Goal: Task Accomplishment & Management: Manage account settings

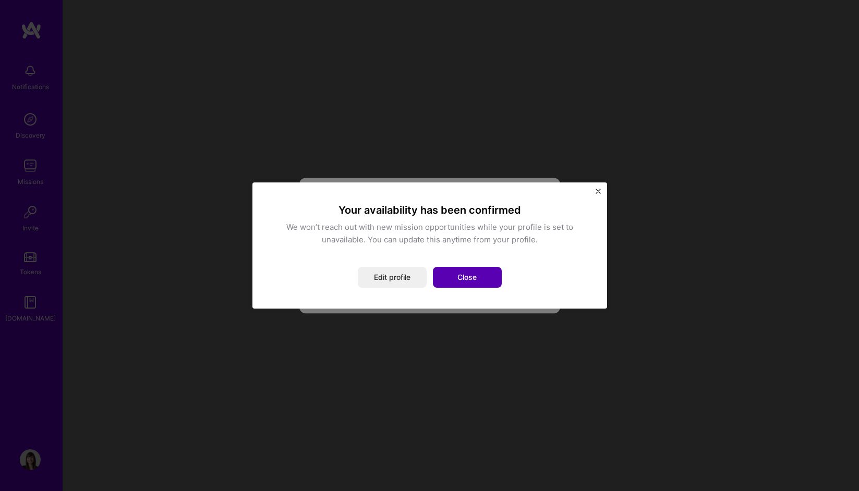
click at [465, 274] on button "Close" at bounding box center [467, 277] width 69 height 21
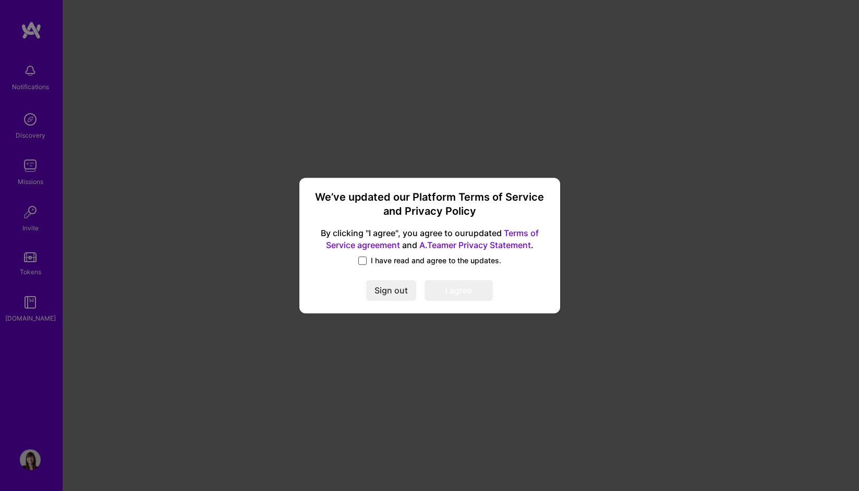
click at [362, 260] on span at bounding box center [362, 261] width 8 height 8
click at [0, 0] on input "I have read and agree to the updates." at bounding box center [0, 0] width 0 height 0
click at [445, 294] on button "I agree" at bounding box center [459, 290] width 68 height 21
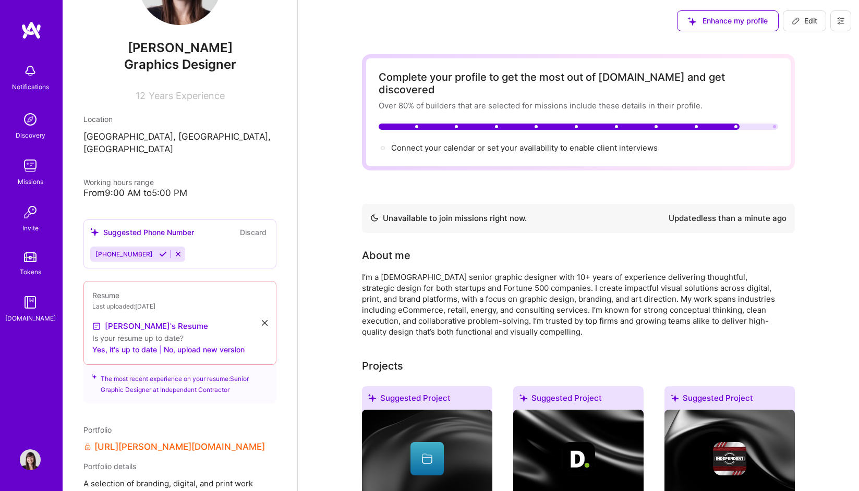
scroll to position [81, 0]
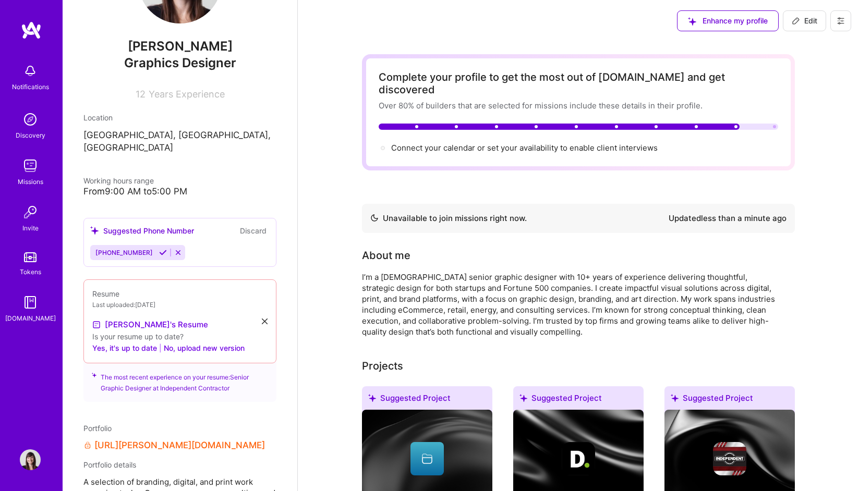
click at [174, 249] on icon at bounding box center [178, 253] width 8 height 8
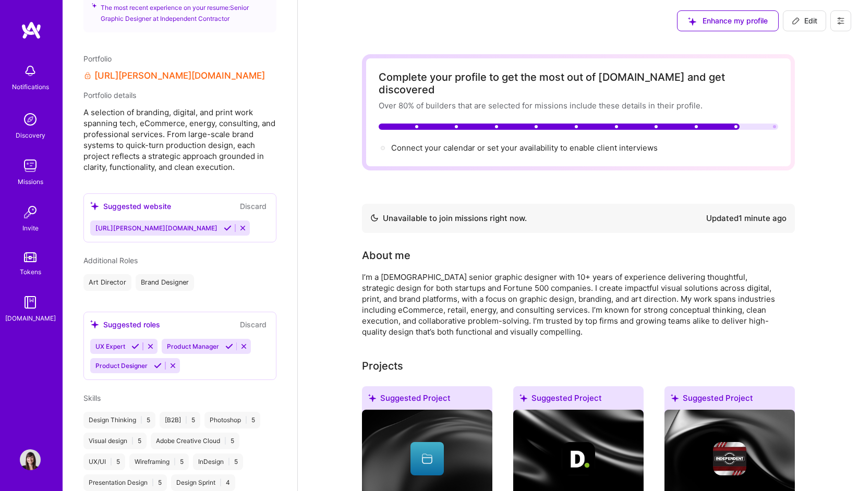
scroll to position [461, 0]
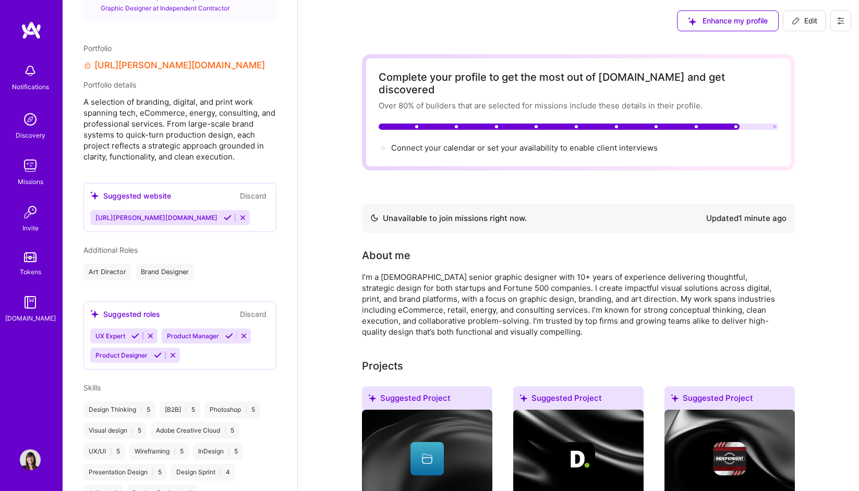
click at [31, 119] on img at bounding box center [30, 119] width 21 height 21
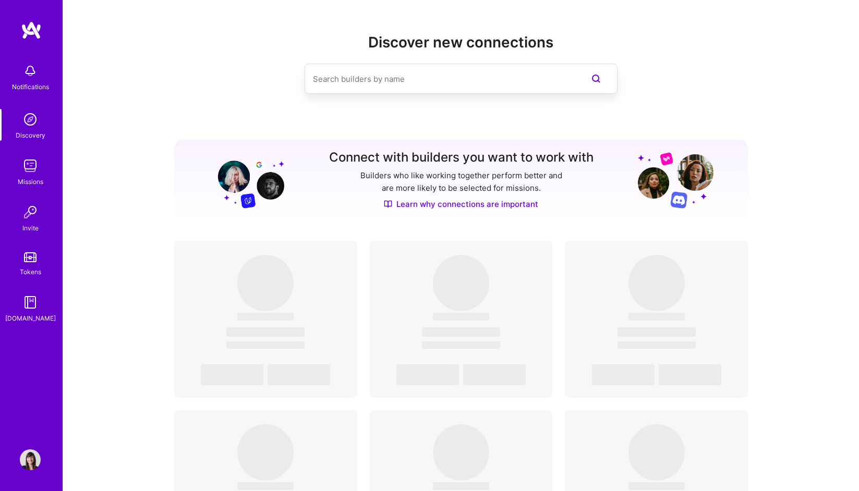
click at [33, 164] on img at bounding box center [30, 165] width 21 height 21
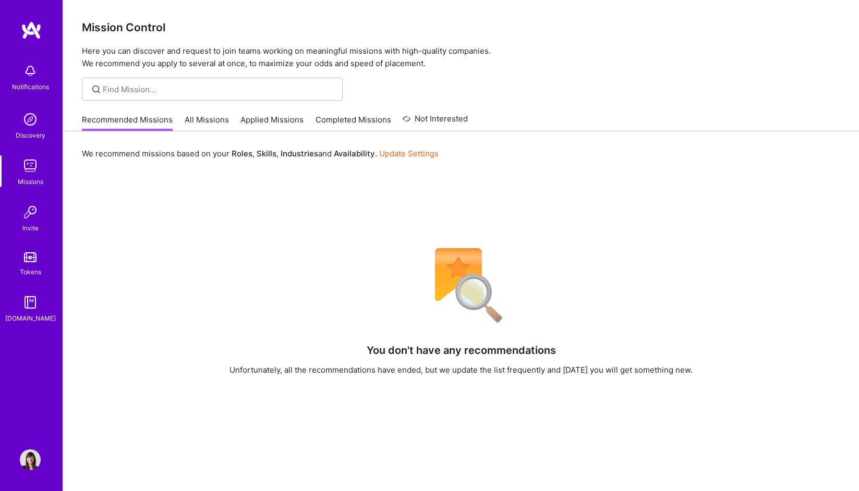
click at [203, 118] on link "All Missions" at bounding box center [207, 122] width 44 height 17
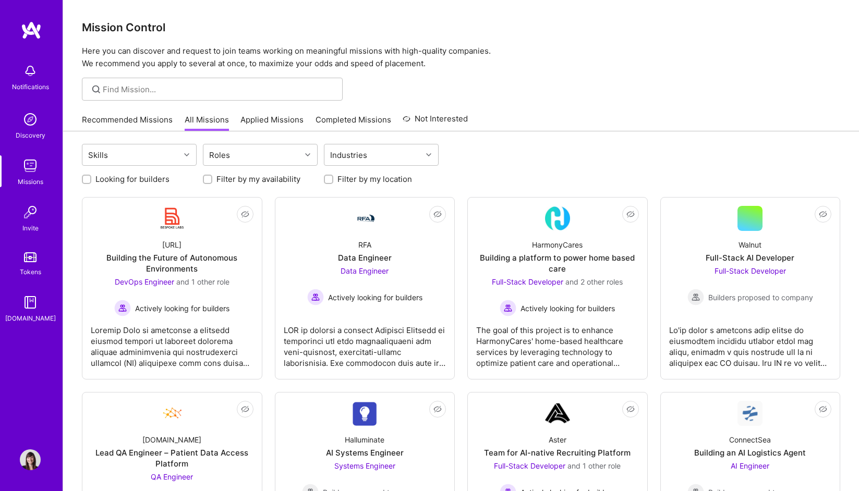
click at [329, 179] on input "Filter by my location" at bounding box center [329, 179] width 7 height 7
click at [329, 179] on input "Filter by my location" at bounding box center [329, 179] width 9 height 9
checkbox input "false"
click at [254, 147] on div "Roles" at bounding box center [252, 154] width 98 height 21
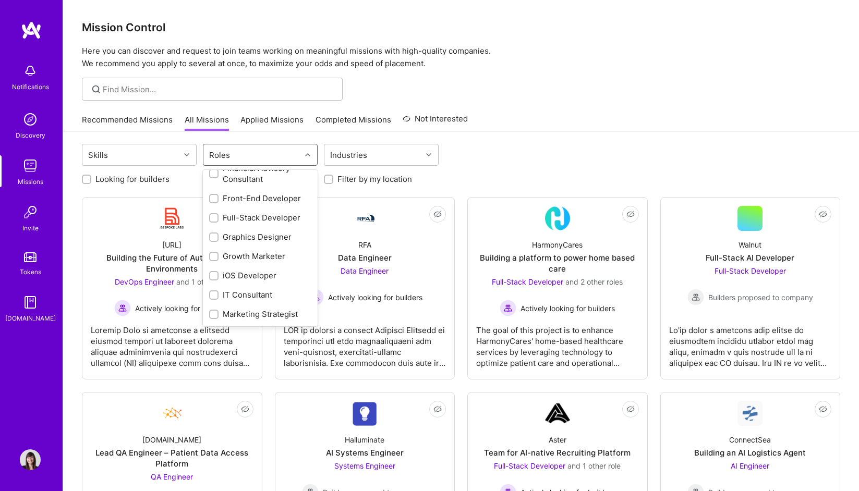
scroll to position [244, 0]
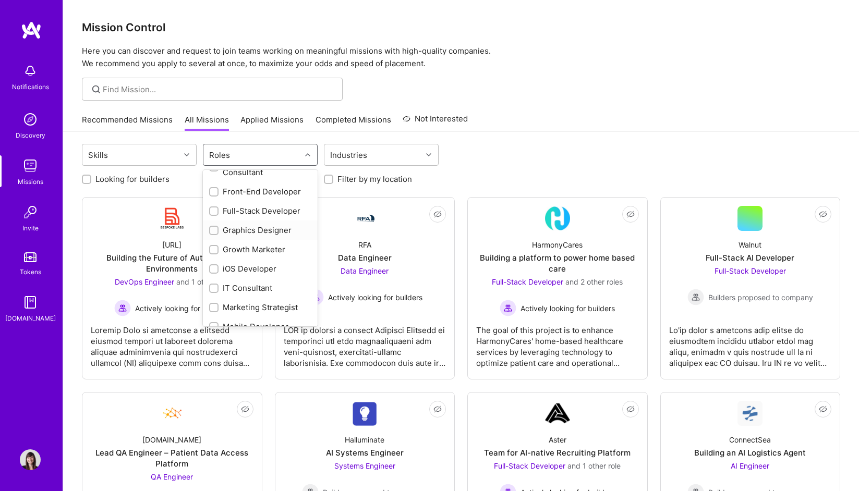
click at [215, 229] on input "checkbox" at bounding box center [214, 230] width 7 height 7
checkbox input "true"
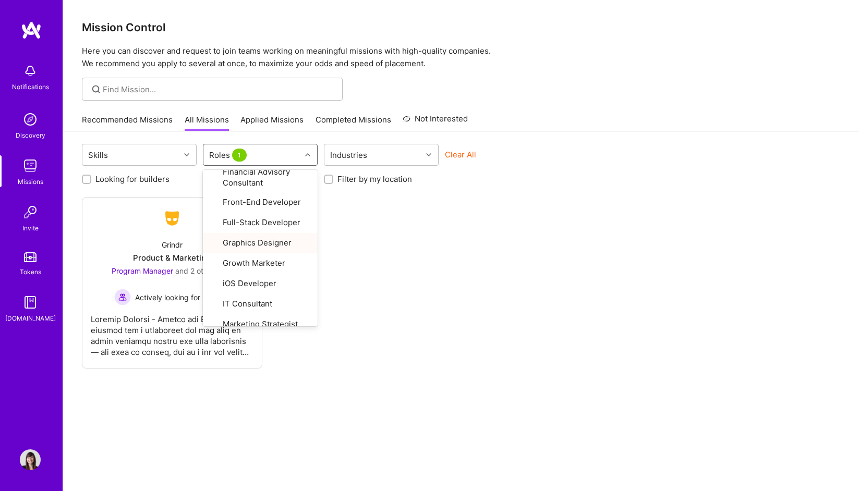
click at [310, 415] on div "Skills option Graphics Designer, selected. option Mobile Developer focused, 20 …" at bounding box center [461, 327] width 796 height 393
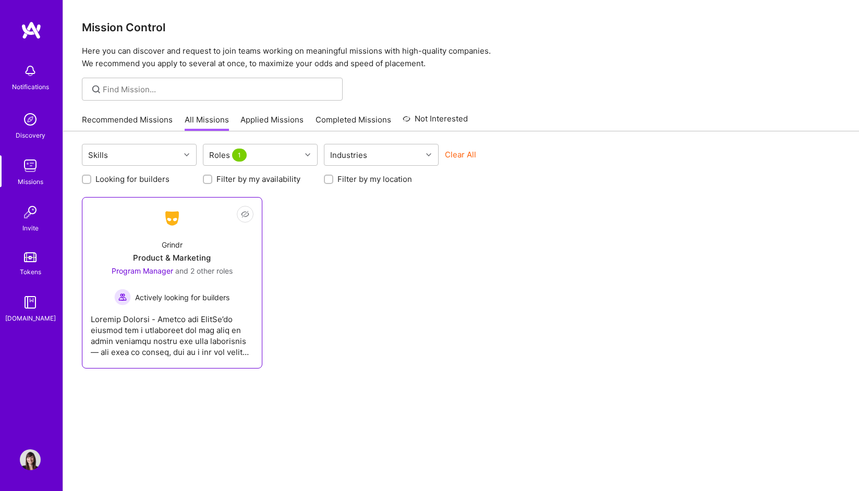
click at [177, 251] on div "Grindr Product & Marketing Program Manager and 2 other roles Actively looking f…" at bounding box center [172, 268] width 163 height 75
click at [461, 153] on button "Clear All" at bounding box center [460, 154] width 31 height 11
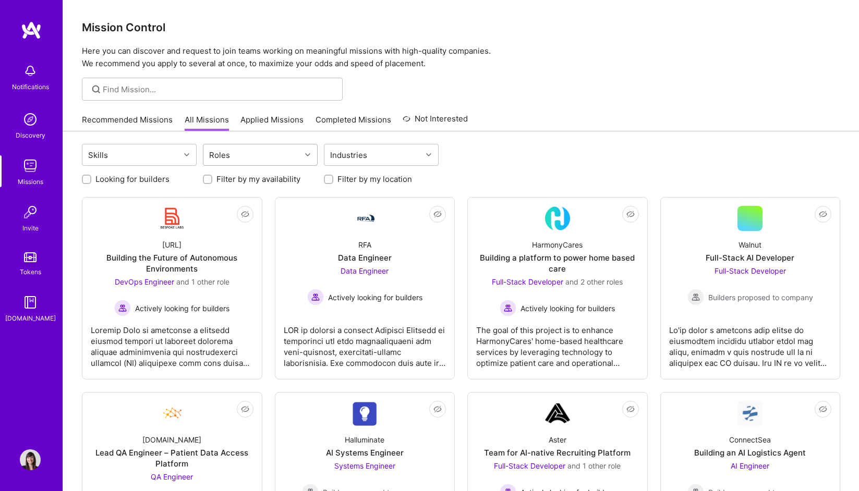
click at [308, 151] on div at bounding box center [309, 155] width 16 height 14
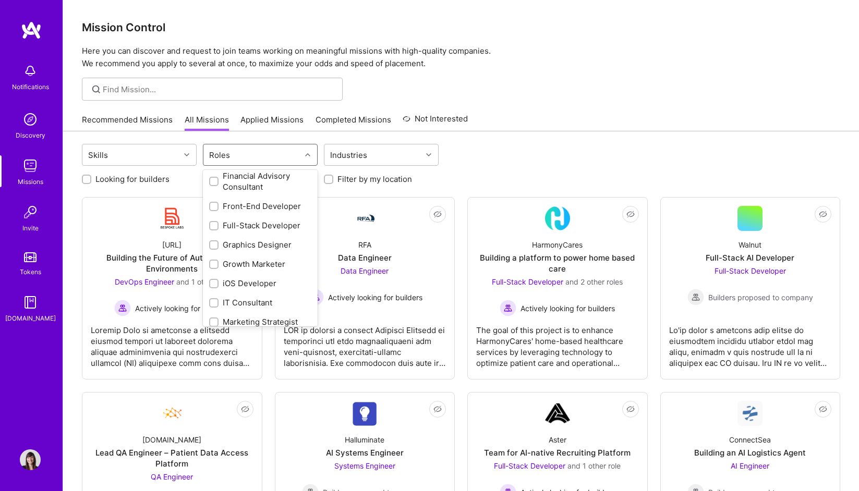
scroll to position [231, 0]
click at [214, 241] on input "checkbox" at bounding box center [214, 243] width 7 height 7
checkbox input "true"
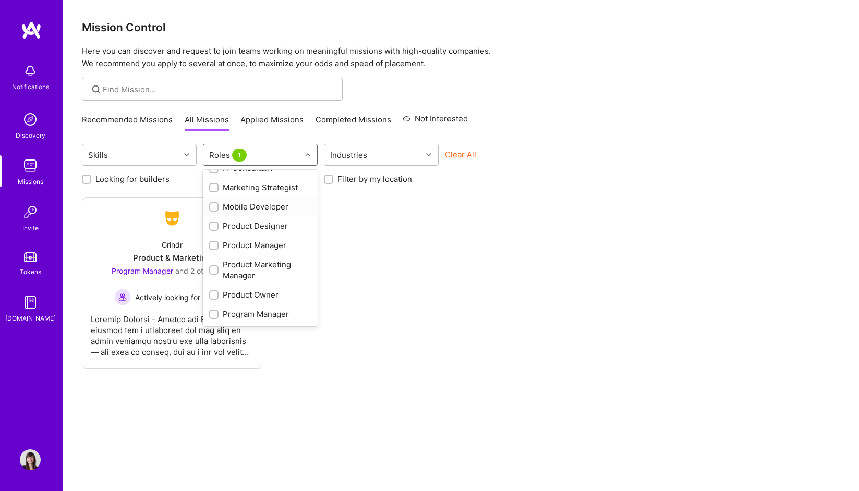
scroll to position [365, 0]
click at [213, 224] on input "checkbox" at bounding box center [214, 225] width 7 height 7
checkbox input "true"
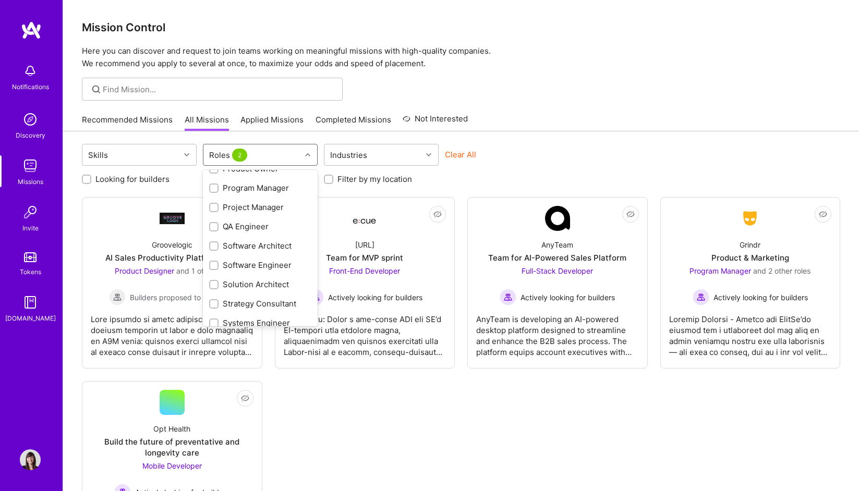
scroll to position [498, 0]
click at [371, 410] on div "Not Interested Groovelogic AI Sales Productivity Platform MVP Product Designer …" at bounding box center [461, 380] width 758 height 367
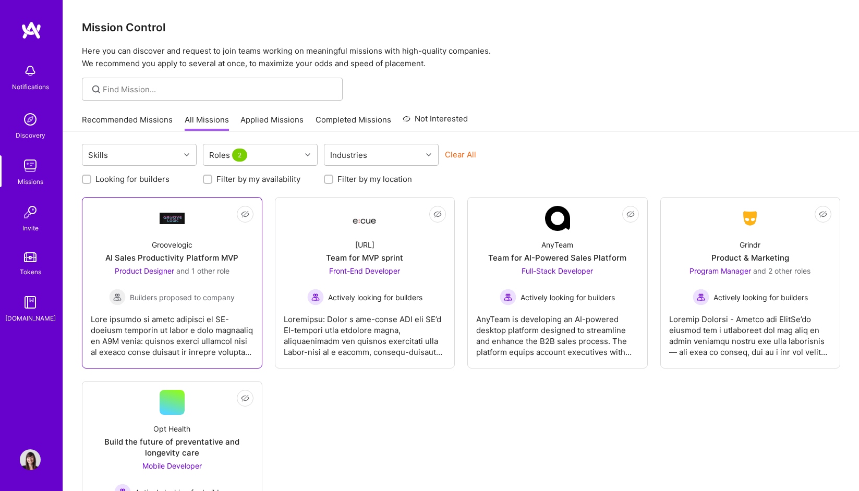
click at [165, 253] on div "AI Sales Productivity Platform MVP" at bounding box center [171, 257] width 133 height 11
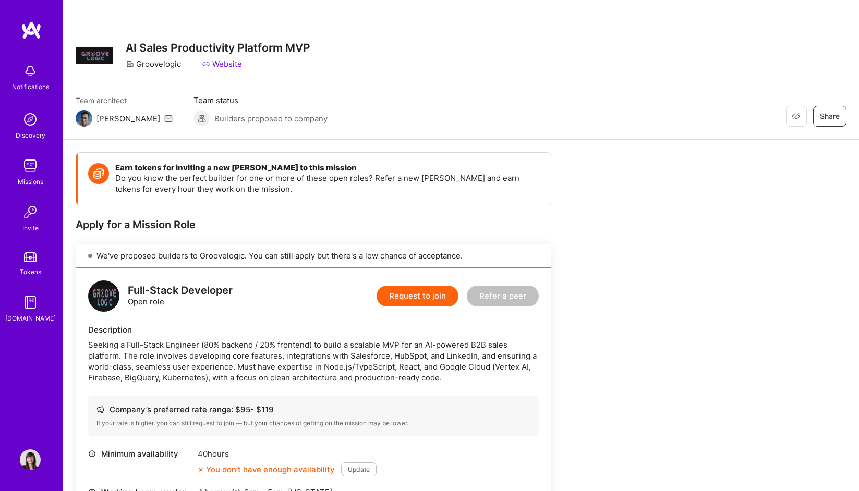
click at [37, 75] on img at bounding box center [30, 70] width 21 height 21
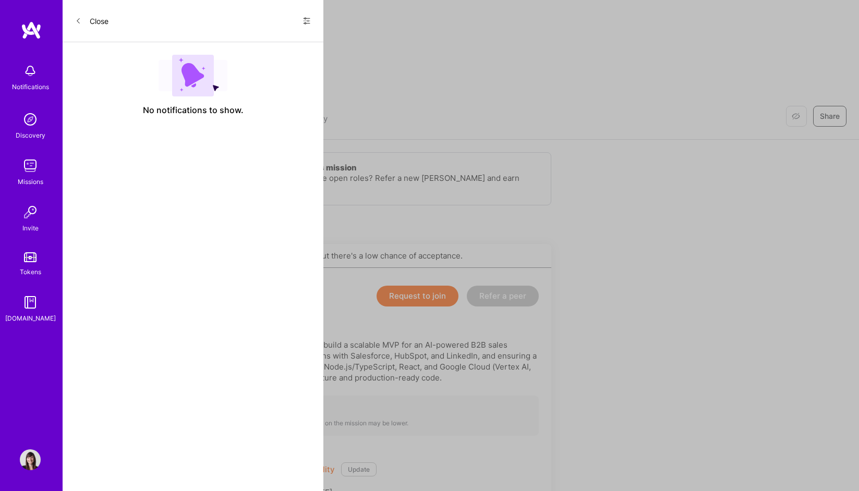
click at [28, 98] on div "Notifications Discovery Missions Invite Tokens [DOMAIN_NAME]" at bounding box center [31, 190] width 63 height 265
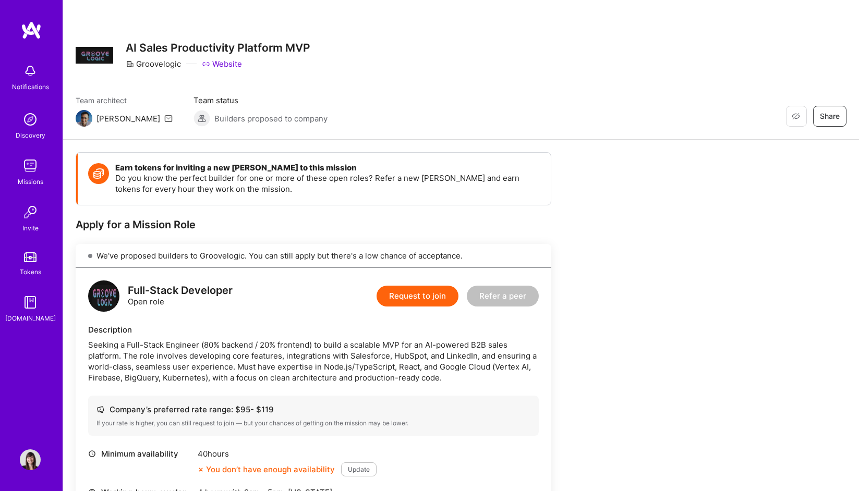
click at [29, 28] on img at bounding box center [31, 30] width 21 height 19
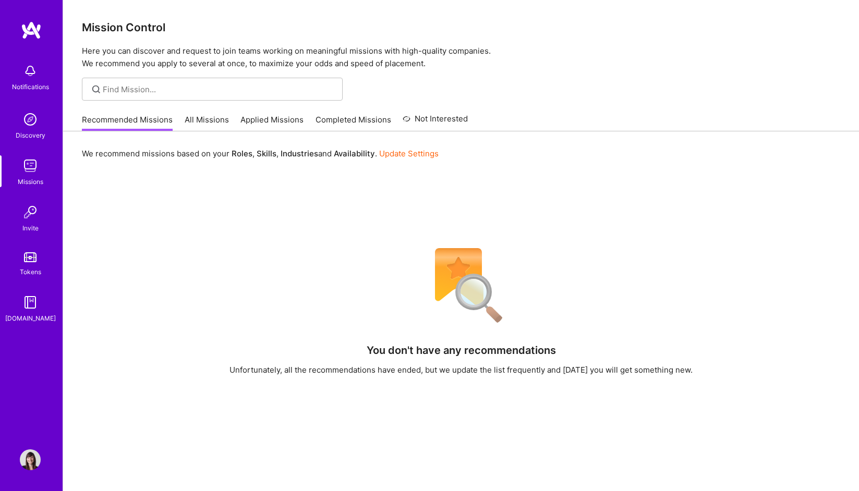
click at [33, 455] on img at bounding box center [30, 460] width 21 height 21
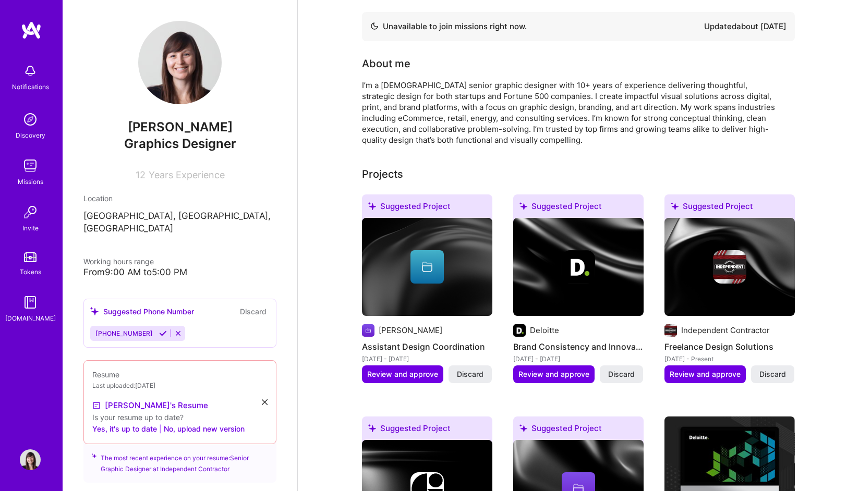
scroll to position [197, 0]
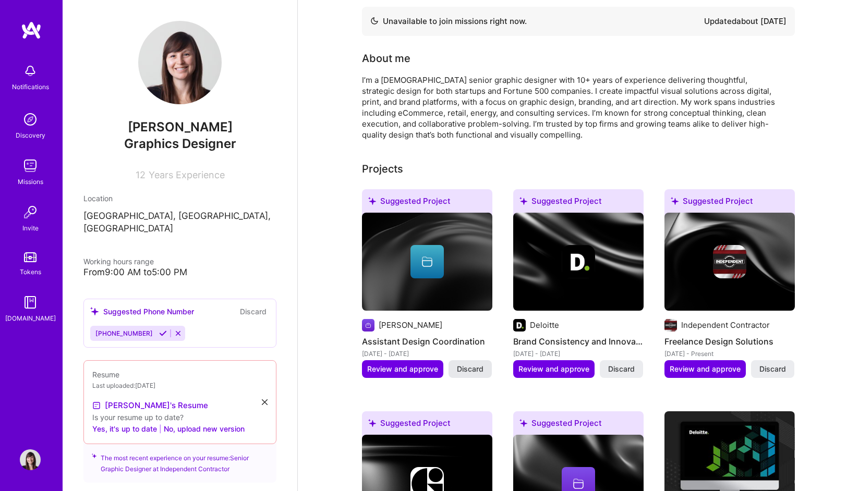
click at [468, 364] on span "Discard" at bounding box center [470, 369] width 27 height 10
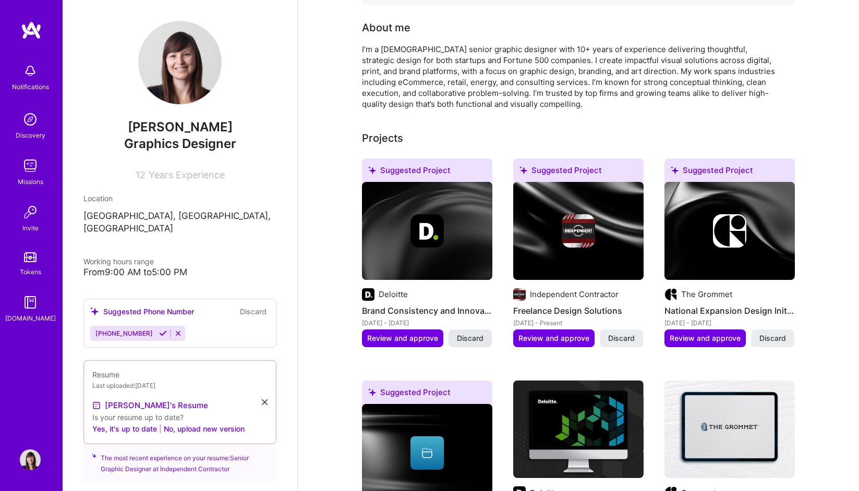
scroll to position [230, 0]
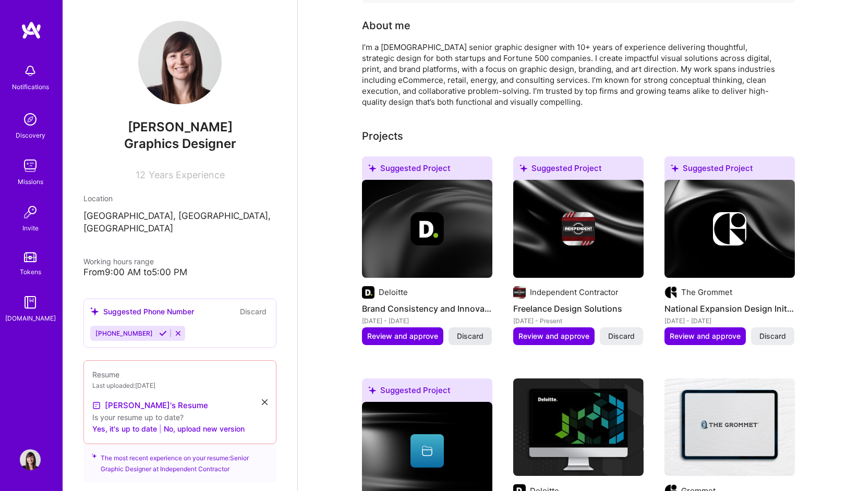
click at [471, 331] on span "Discard" at bounding box center [470, 336] width 27 height 10
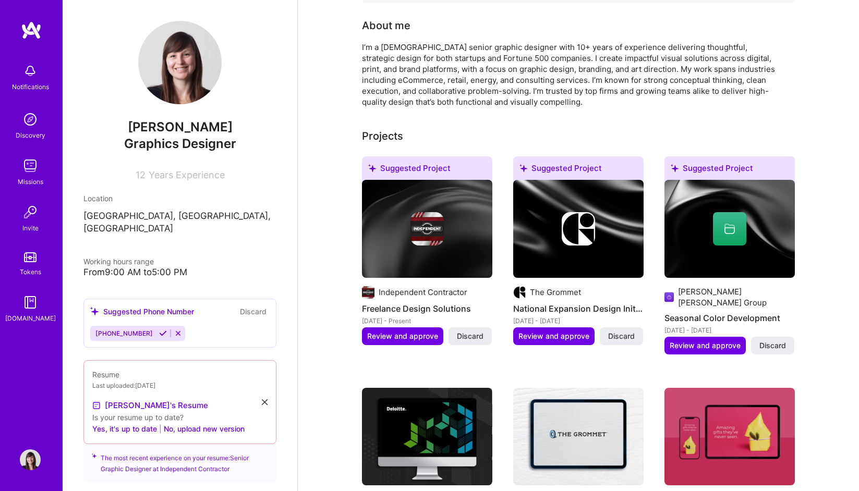
click at [471, 331] on span "Discard" at bounding box center [470, 336] width 27 height 10
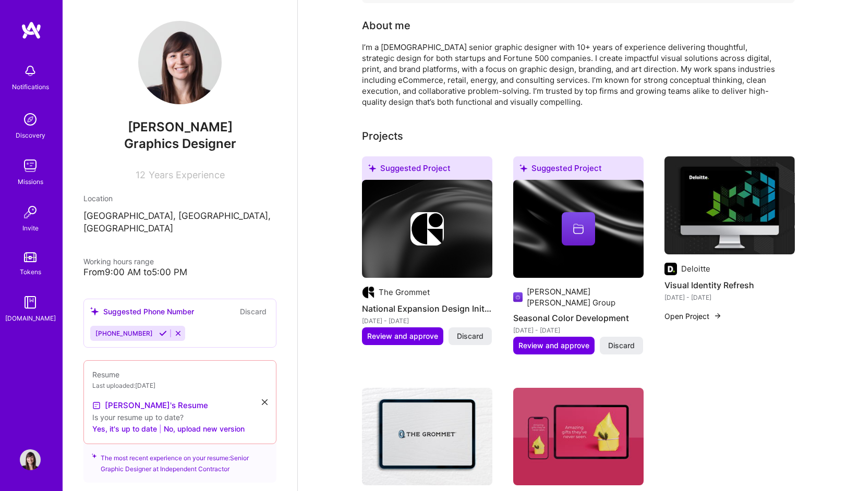
click at [471, 331] on span "Discard" at bounding box center [470, 336] width 27 height 10
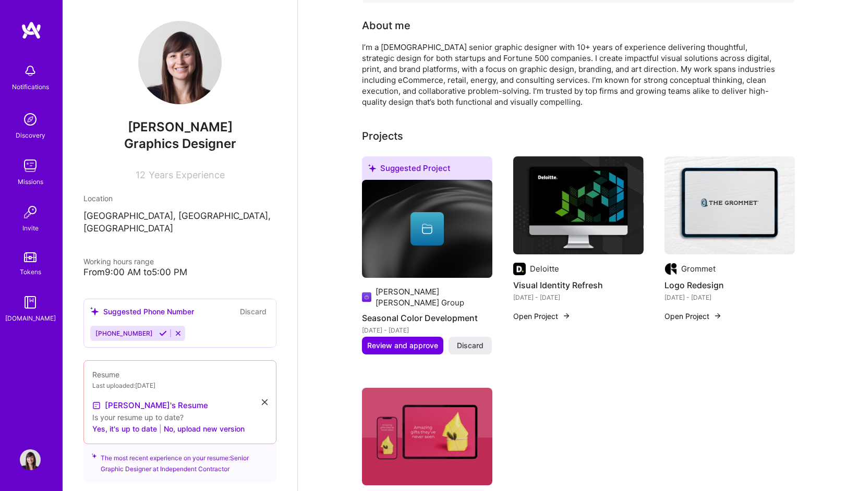
click at [471, 341] on span "Discard" at bounding box center [470, 346] width 27 height 10
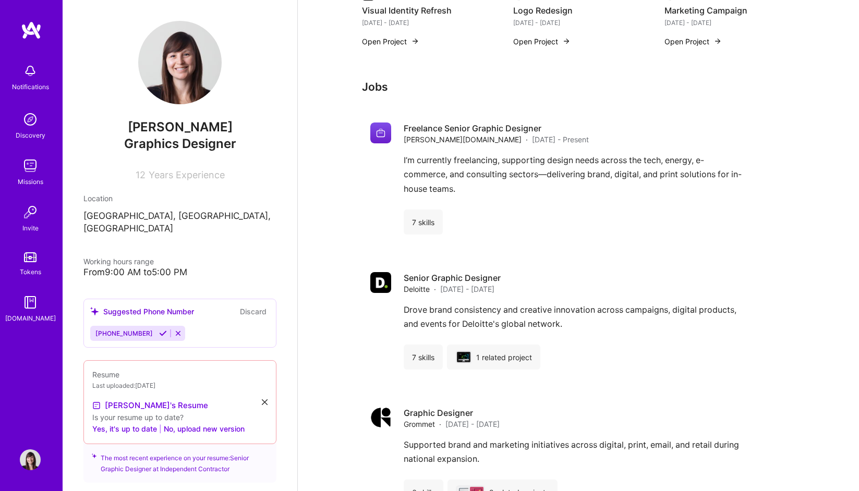
scroll to position [506, 0]
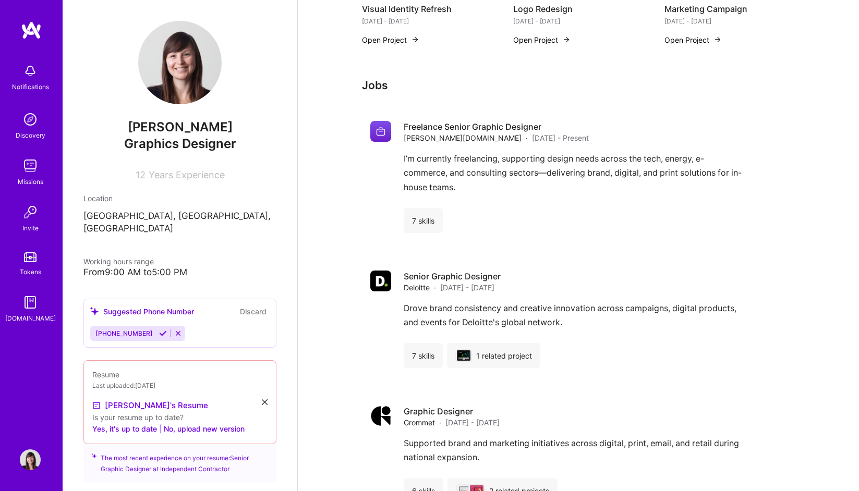
click at [174, 330] on icon at bounding box center [178, 334] width 8 height 8
click at [255, 306] on button "Discard" at bounding box center [253, 312] width 33 height 12
click at [250, 306] on button "Discard" at bounding box center [253, 312] width 33 height 12
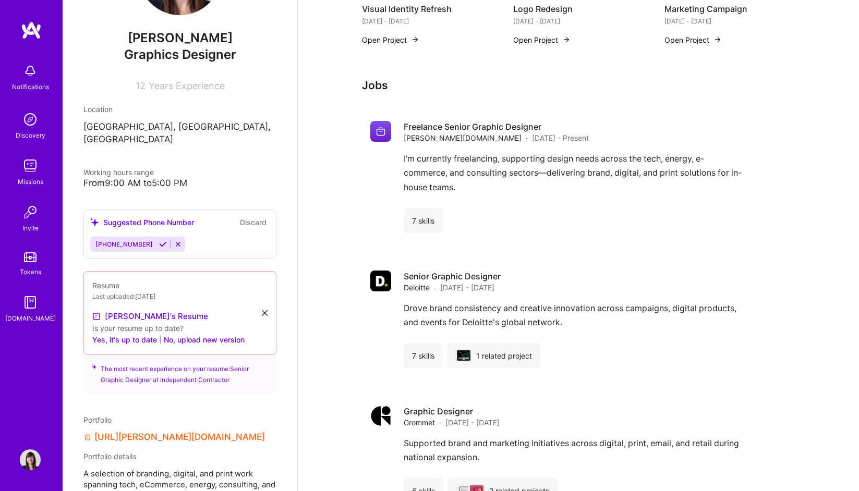
scroll to position [100, 0]
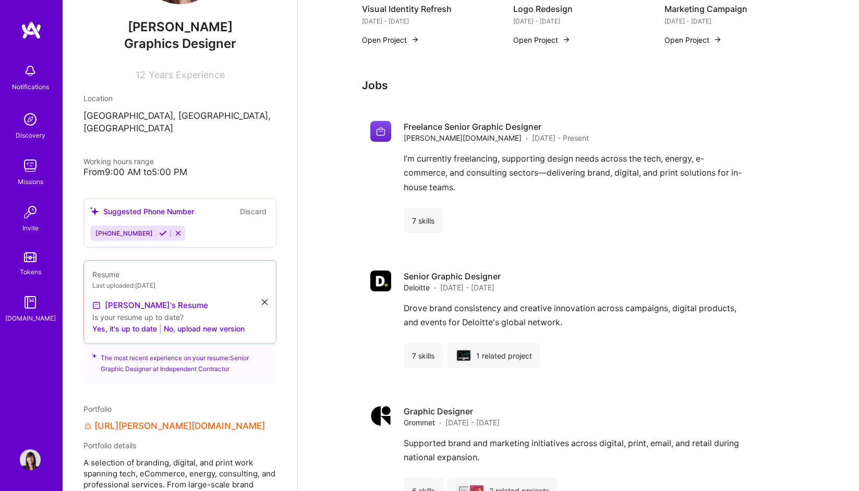
click at [159, 229] on icon at bounding box center [163, 233] width 8 height 8
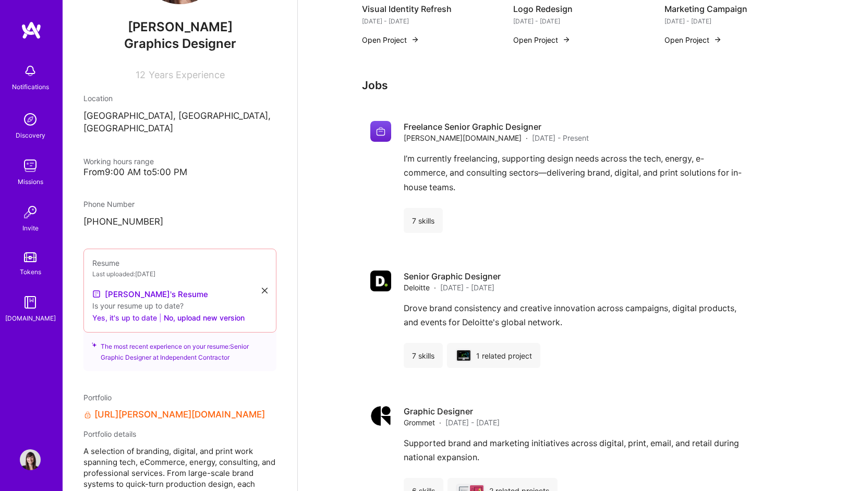
click at [142, 311] on button "Yes, it's up to date" at bounding box center [124, 317] width 65 height 13
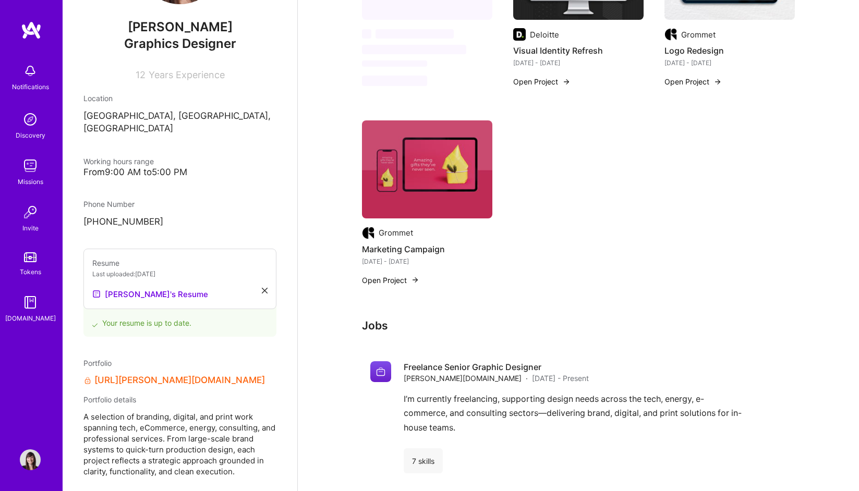
click at [248, 199] on div "Phone Number" at bounding box center [179, 204] width 193 height 11
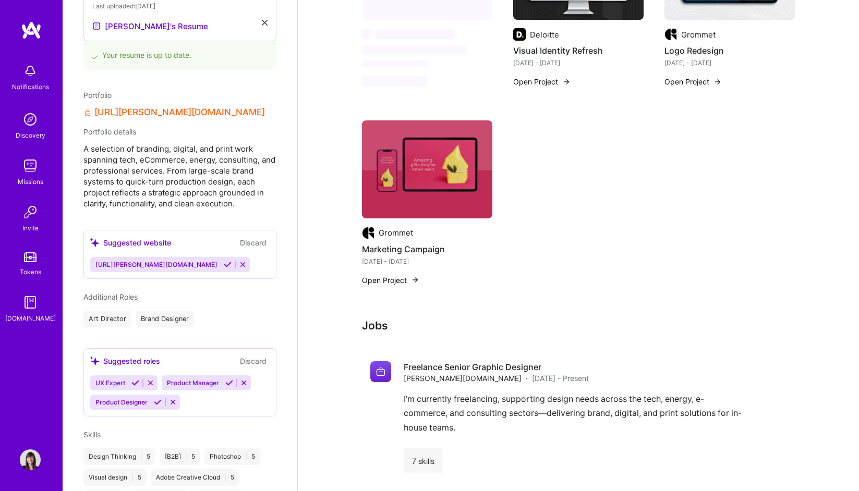
scroll to position [379, 0]
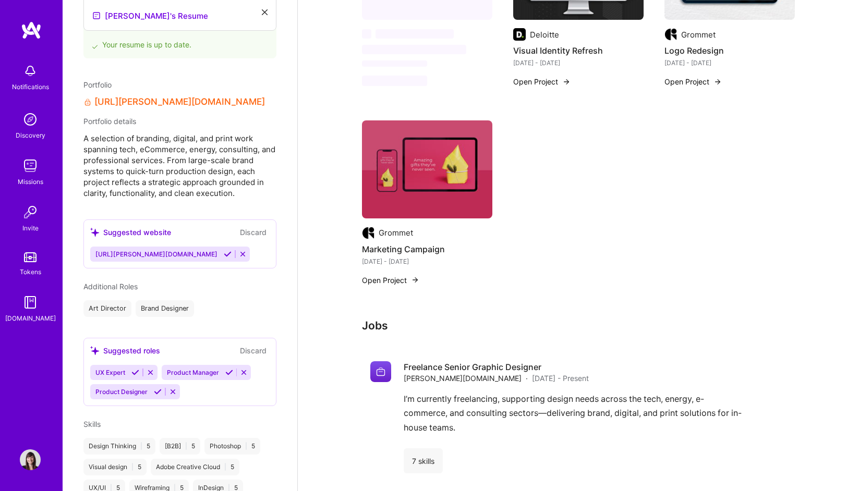
click at [224, 250] on icon at bounding box center [228, 254] width 8 height 8
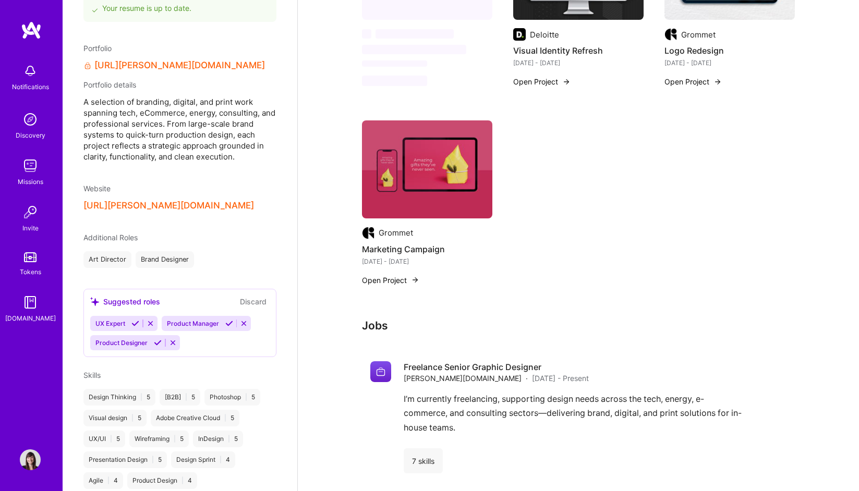
scroll to position [418, 0]
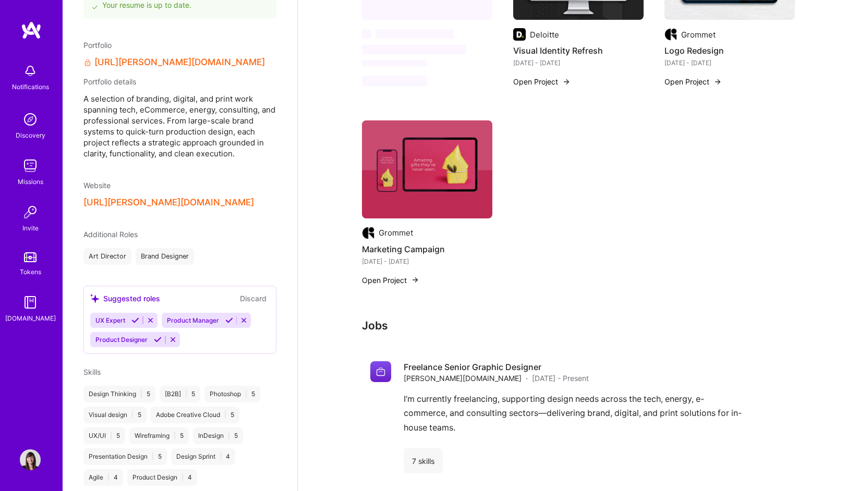
click at [150, 317] on icon at bounding box center [151, 321] width 8 height 8
click at [172, 317] on icon at bounding box center [173, 321] width 8 height 8
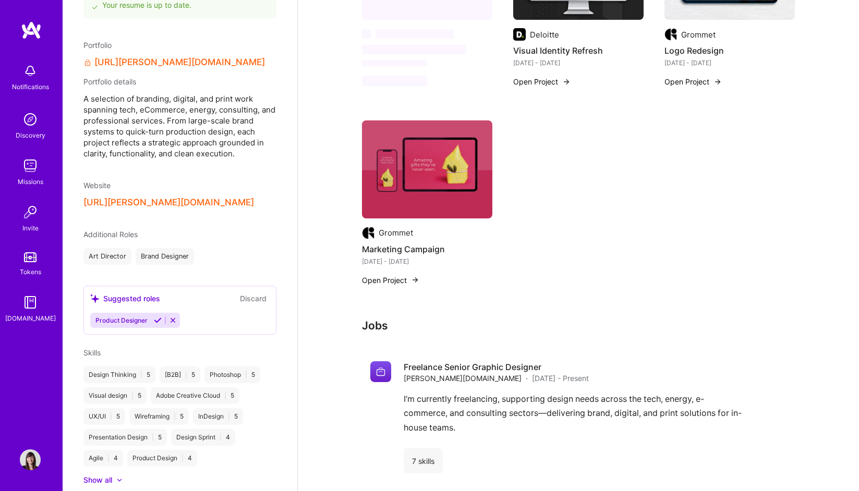
click at [172, 317] on icon at bounding box center [173, 321] width 8 height 8
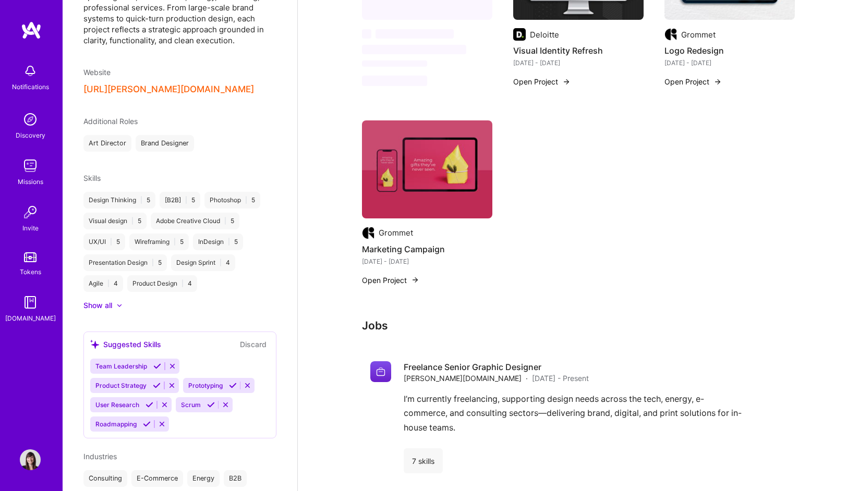
scroll to position [637, 0]
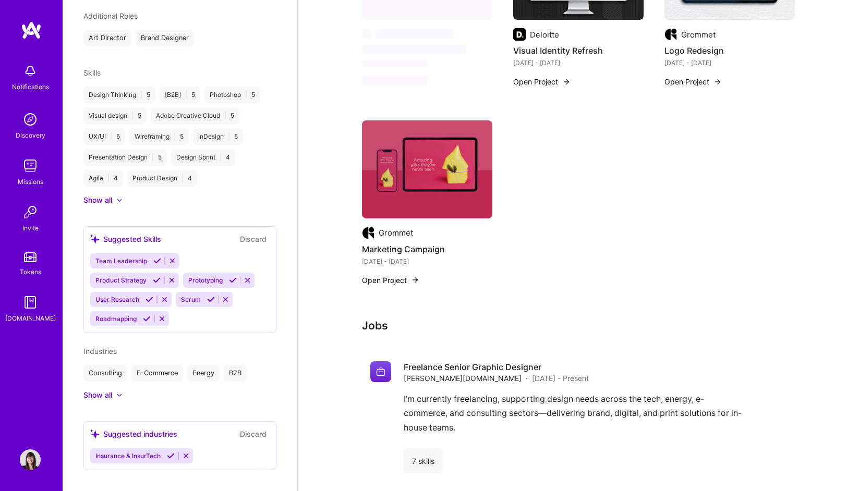
click at [173, 257] on icon at bounding box center [172, 261] width 8 height 8
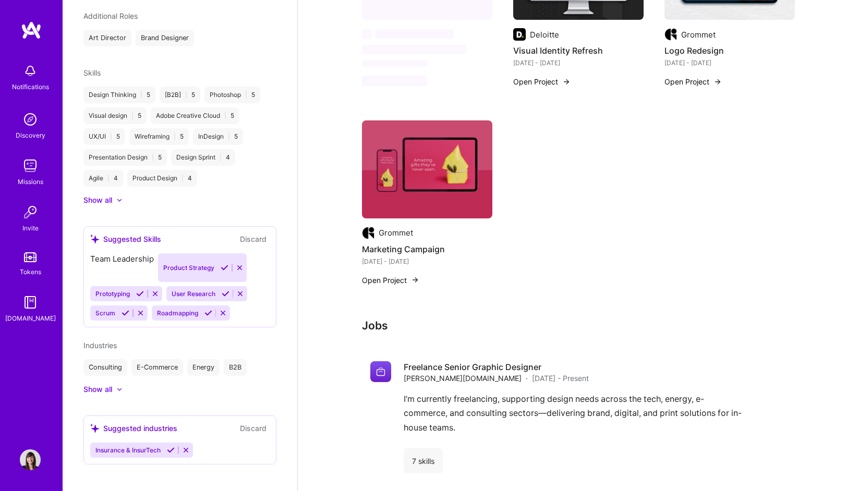
scroll to position [618, 0]
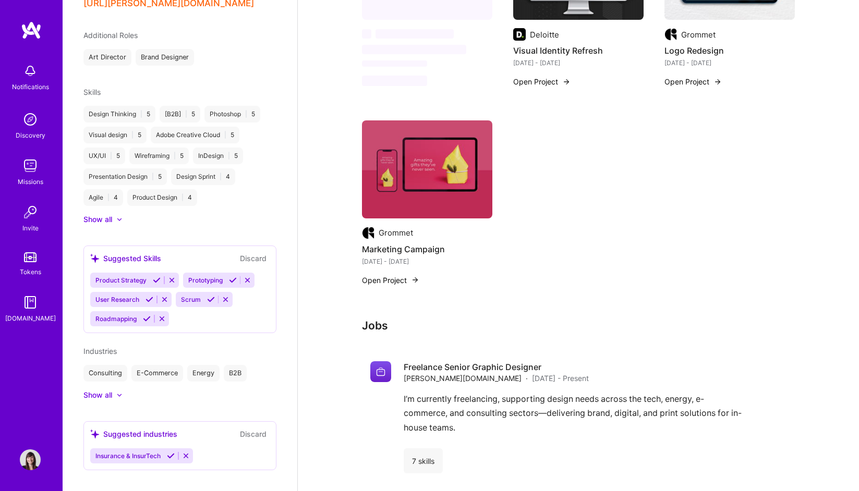
click at [173, 276] on icon at bounding box center [172, 280] width 8 height 8
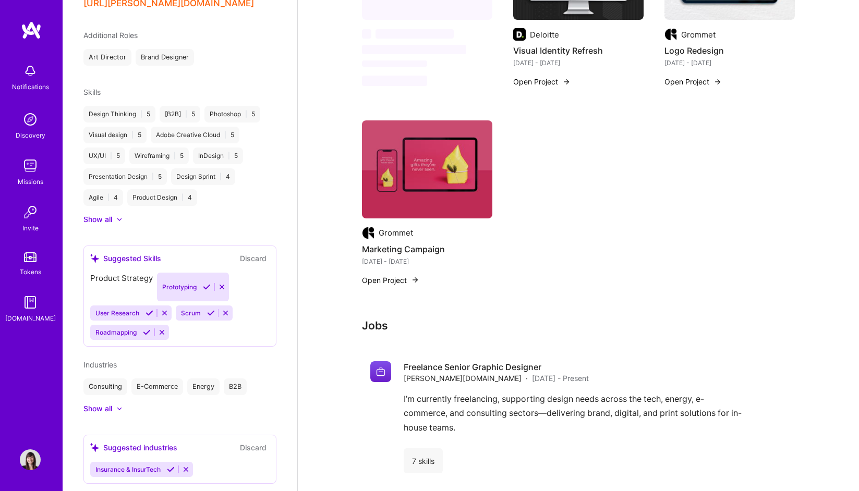
scroll to position [598, 0]
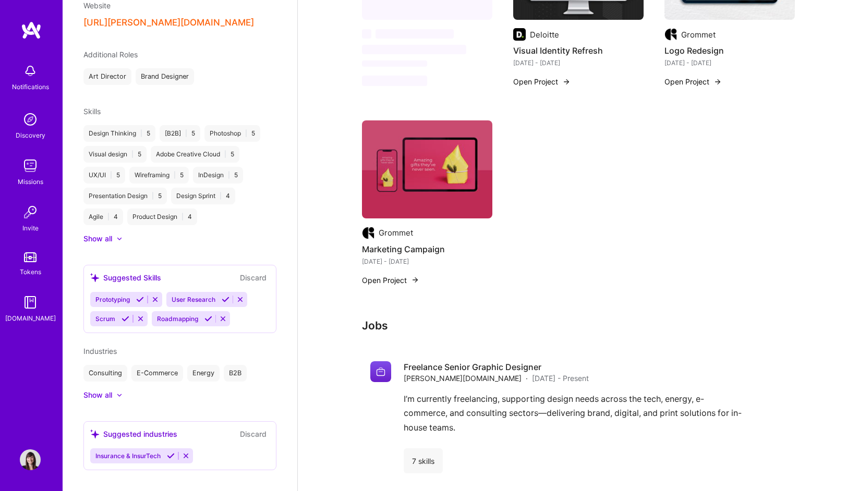
click at [155, 296] on icon at bounding box center [155, 300] width 8 height 8
click at [224, 296] on icon at bounding box center [226, 300] width 8 height 8
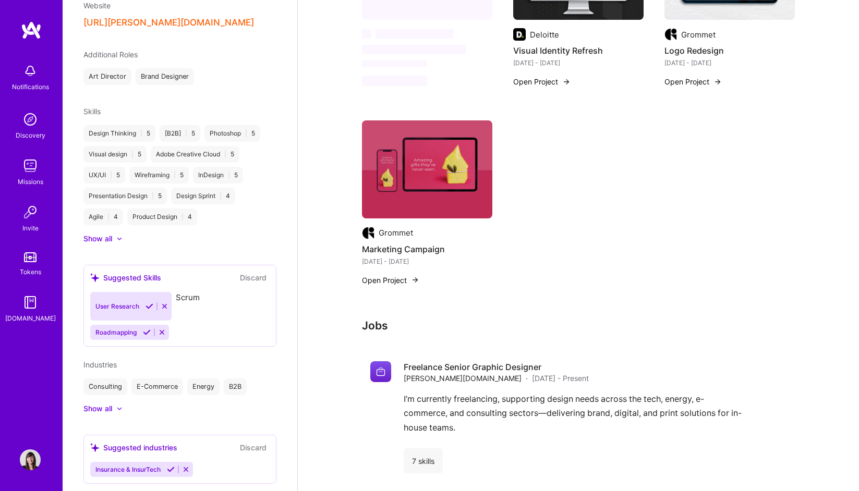
scroll to position [579, 0]
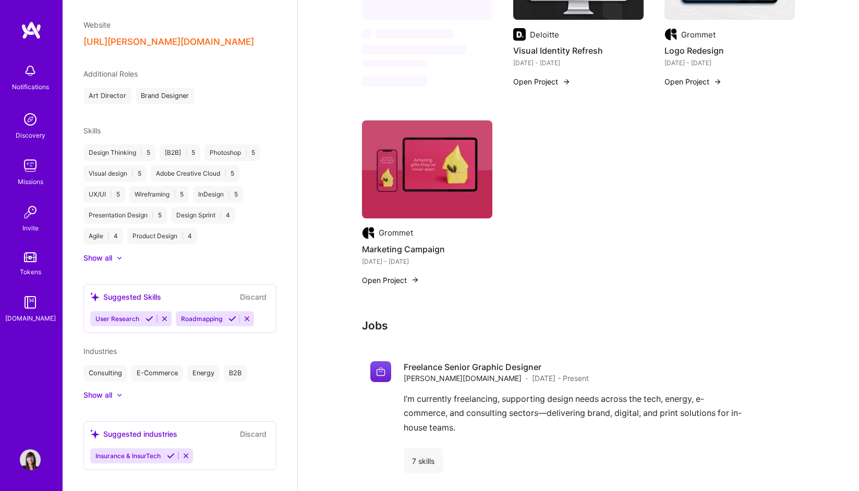
click at [248, 315] on icon at bounding box center [247, 319] width 8 height 8
click at [162, 315] on icon at bounding box center [165, 319] width 8 height 8
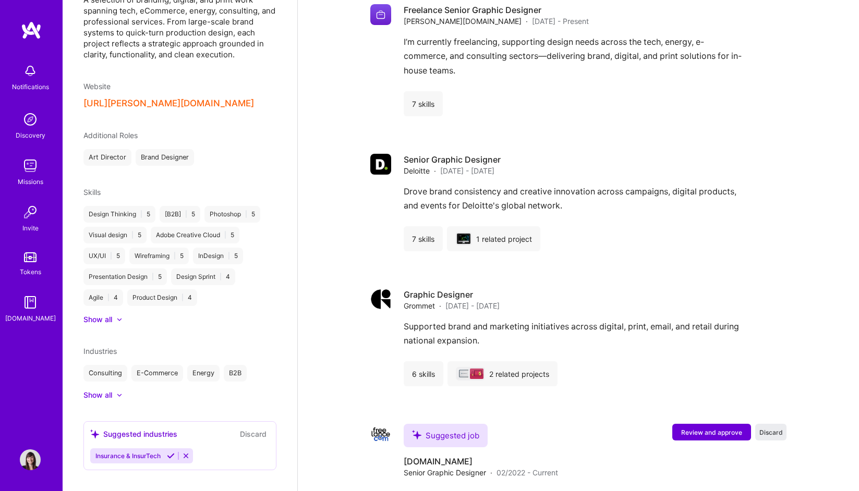
scroll to position [881, 0]
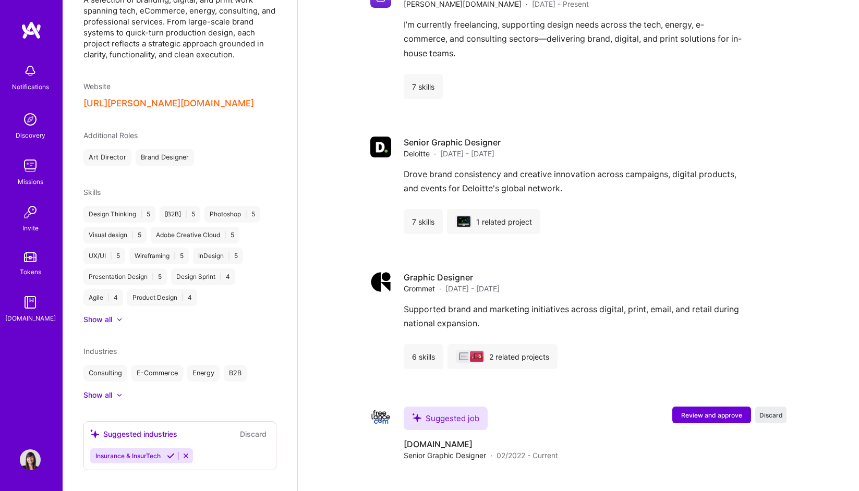
click at [186, 452] on icon at bounding box center [186, 456] width 8 height 8
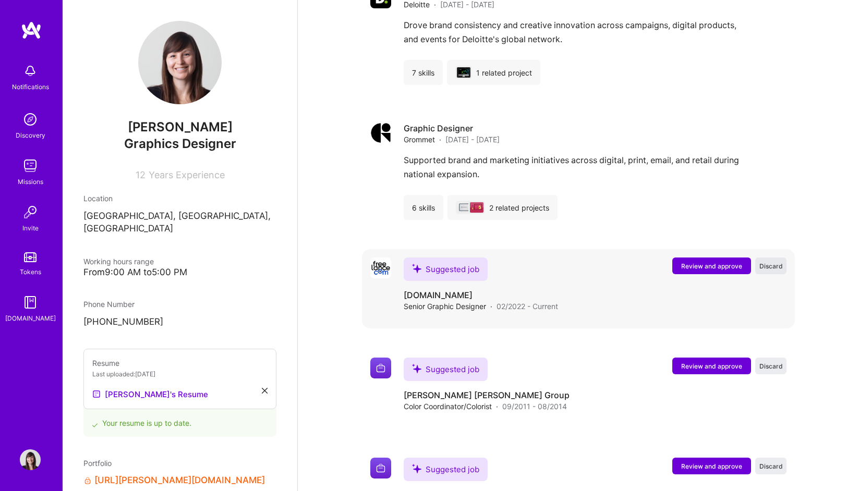
scroll to position [1031, 0]
click at [766, 261] on span "Discard" at bounding box center [770, 265] width 23 height 9
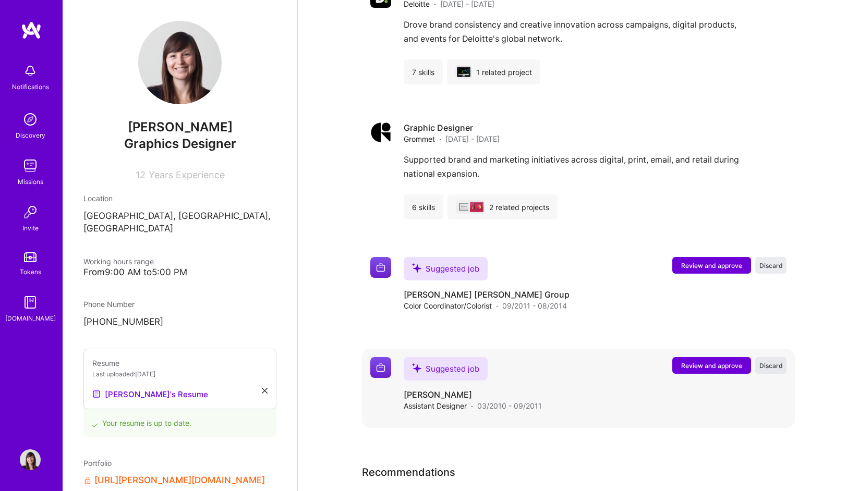
click at [769, 361] on span "Discard" at bounding box center [770, 365] width 23 height 9
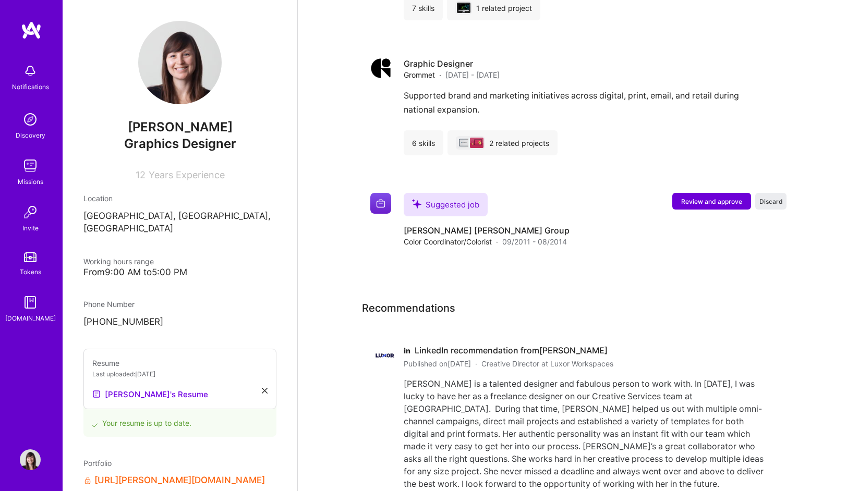
scroll to position [1101, 0]
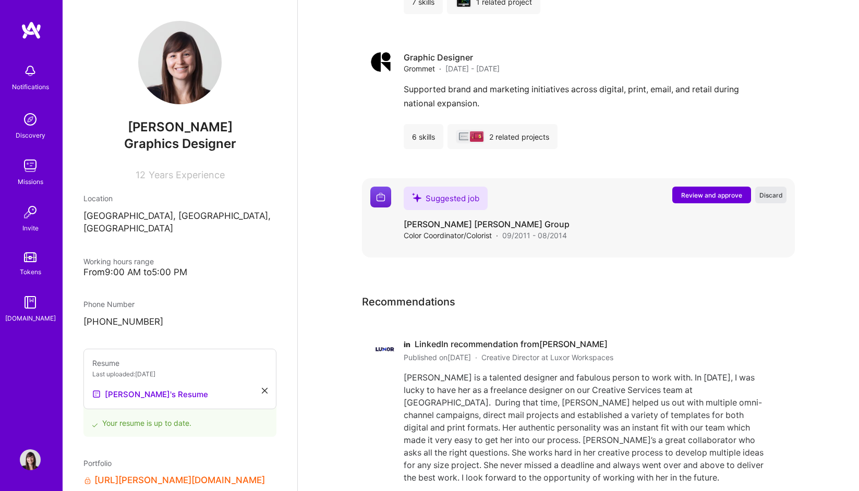
click at [775, 191] on span "Discard" at bounding box center [770, 195] width 23 height 9
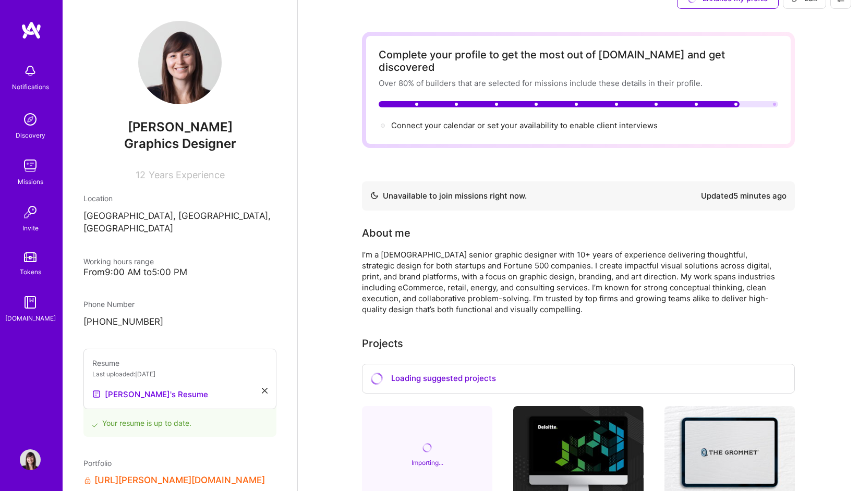
scroll to position [0, 0]
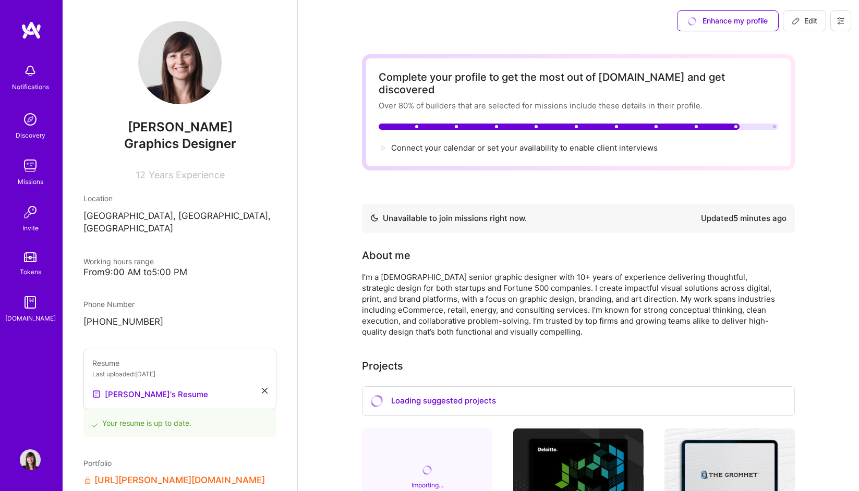
click at [807, 16] on span "Edit" at bounding box center [805, 21] width 26 height 10
select select "Not Available"
select select "1 Month"
select select "US"
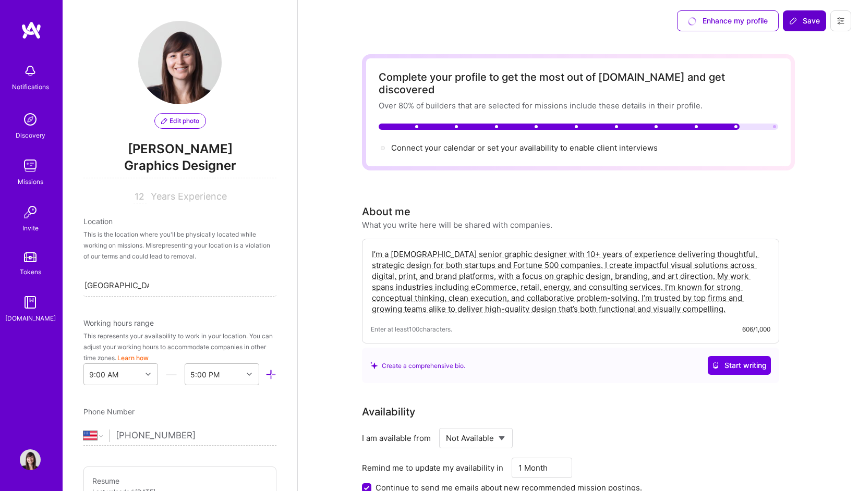
scroll to position [614, 0]
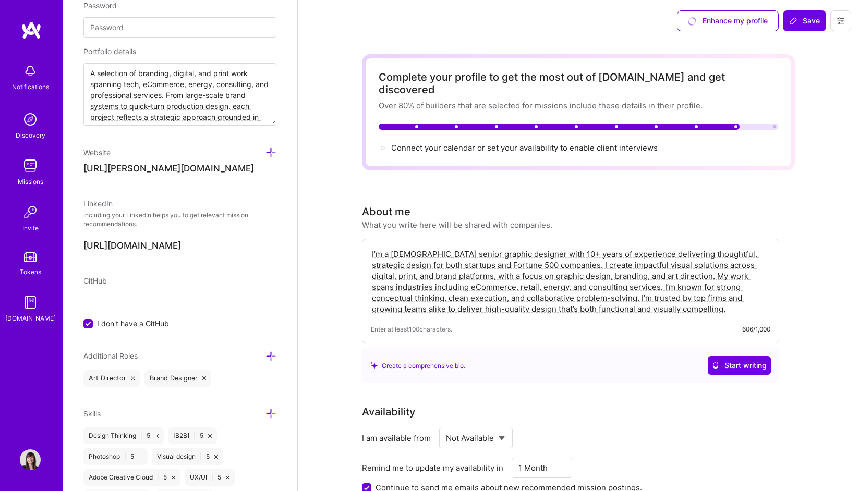
click at [732, 23] on div "Enhance my profile" at bounding box center [728, 20] width 102 height 21
click at [637, 21] on div "Enhance my profile Save" at bounding box center [578, 21] width 561 height 42
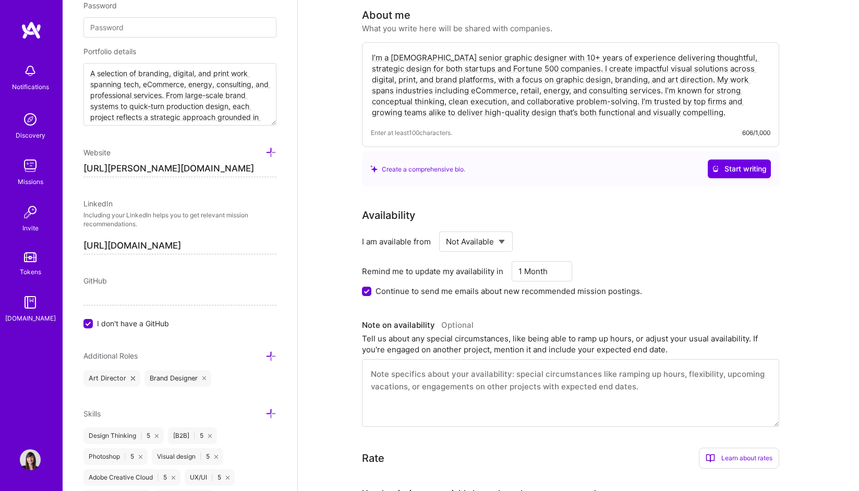
scroll to position [207, 0]
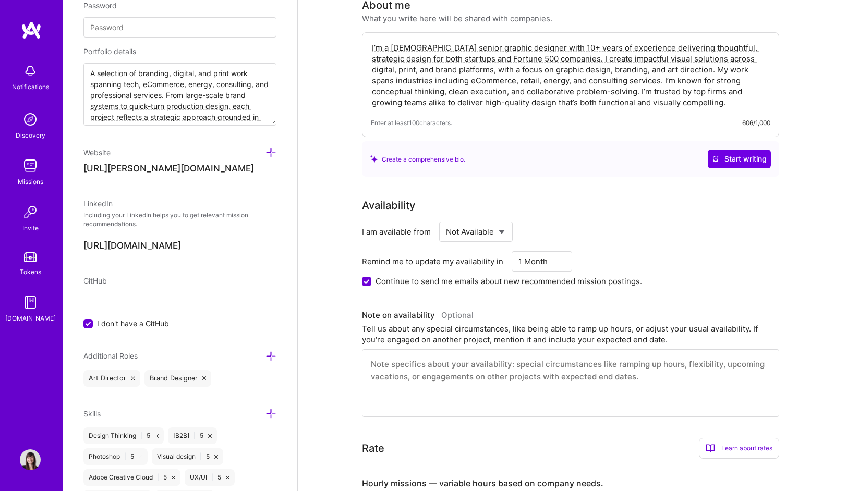
click at [502, 219] on select "Select... Right Now Future Date Not Available" at bounding box center [476, 232] width 60 height 27
select select "Right Now"
click at [446, 219] on select "Select... Right Now Future Date Not Available" at bounding box center [476, 232] width 60 height 27
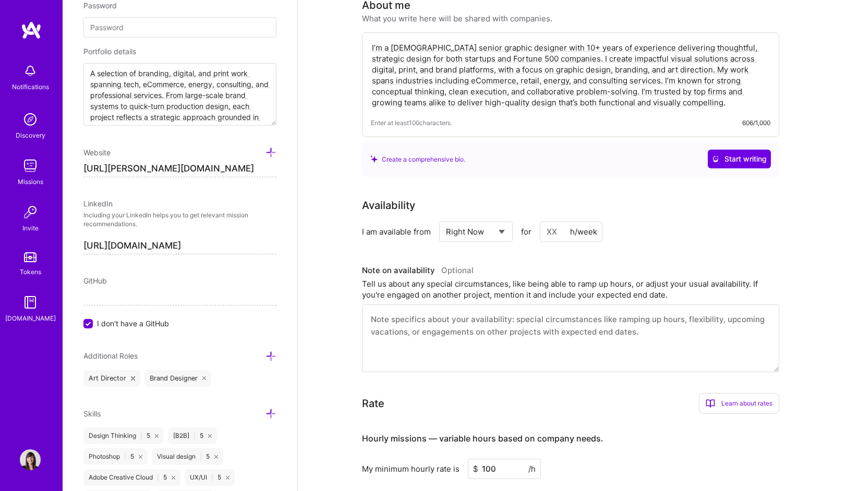
click at [564, 222] on input at bounding box center [571, 232] width 63 height 20
click at [557, 222] on input at bounding box center [571, 232] width 63 height 20
type input "10"
click at [662, 223] on div "I am available from Select... Right Now Future Date Not Available for 10 h/week" at bounding box center [570, 232] width 417 height 20
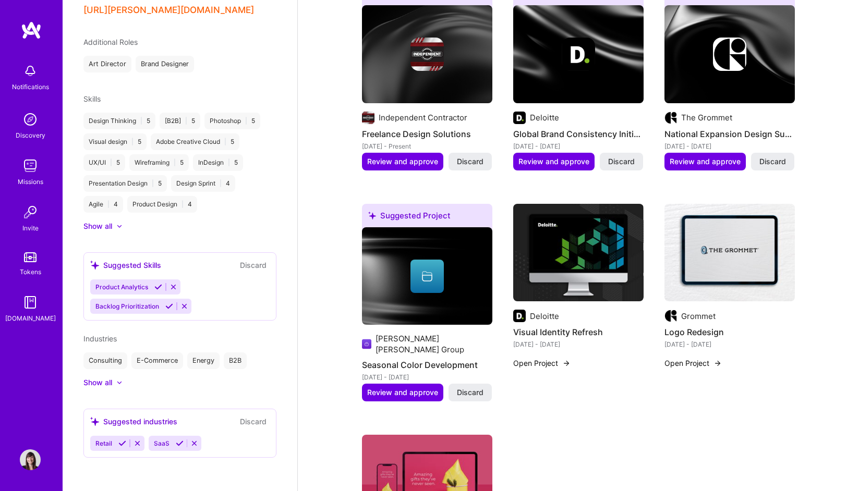
scroll to position [437, 0]
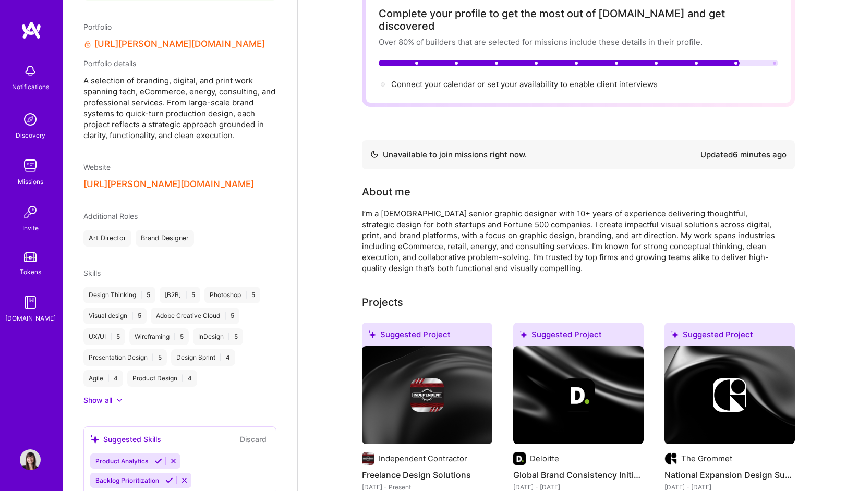
scroll to position [0, 0]
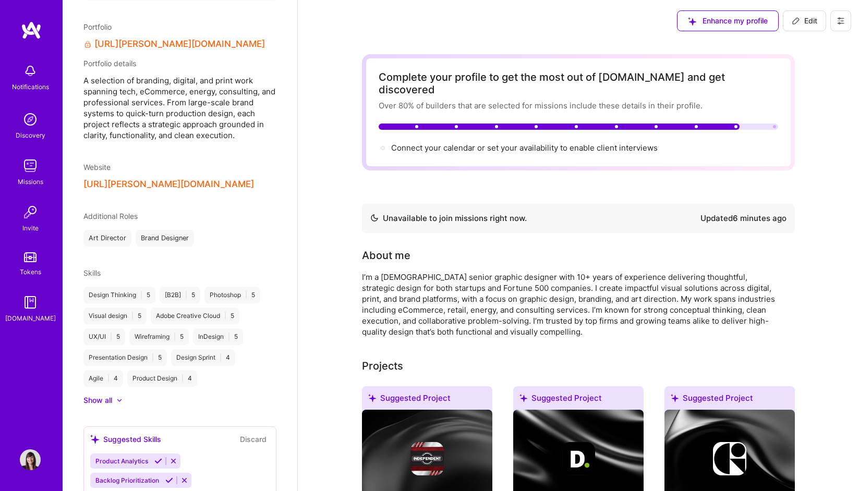
click at [806, 18] on span "Edit" at bounding box center [805, 21] width 26 height 10
select select "Not Available"
select select "1 Month"
select select "US"
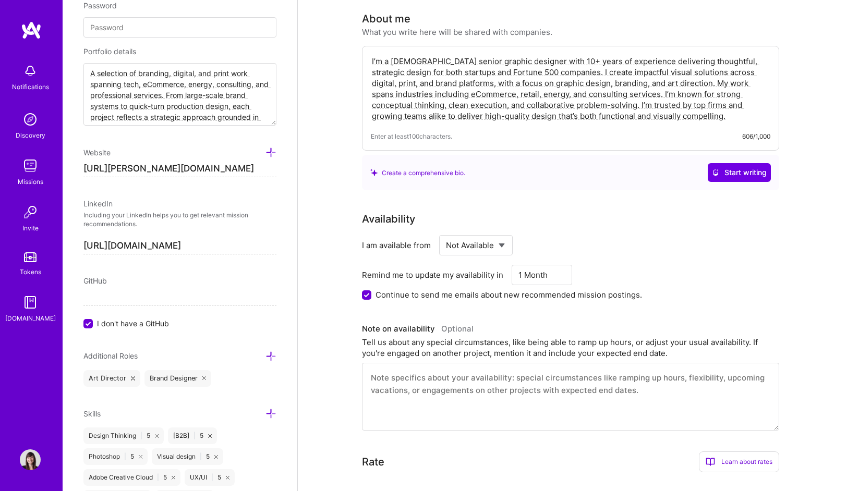
scroll to position [193, 0]
click at [498, 232] on select "Select... Right Now Future Date Not Available" at bounding box center [476, 245] width 60 height 27
select select "Right Now"
click at [446, 232] on select "Select... Right Now Future Date Not Available" at bounding box center [476, 245] width 60 height 27
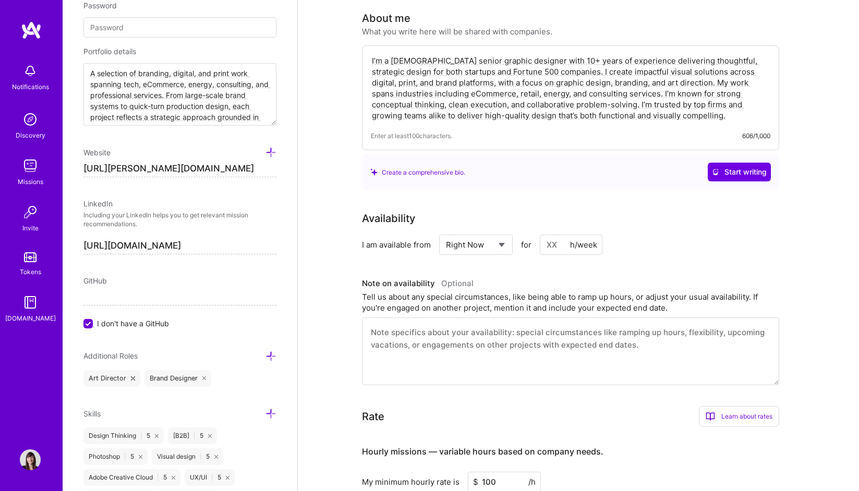
click at [550, 235] on input at bounding box center [571, 245] width 63 height 20
click at [559, 235] on input at bounding box center [571, 245] width 63 height 20
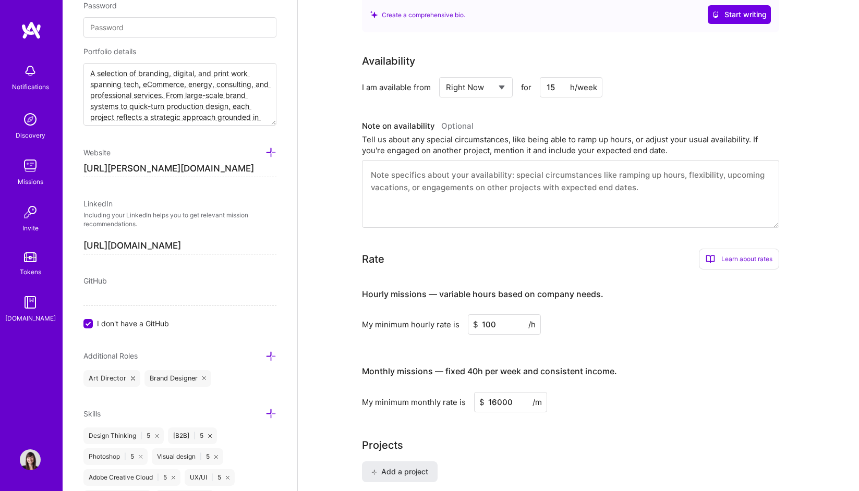
scroll to position [355, 0]
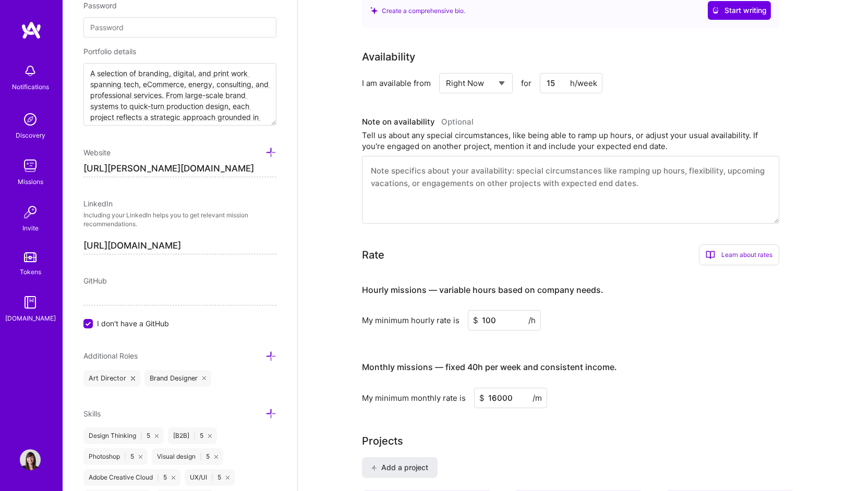
type input "15"
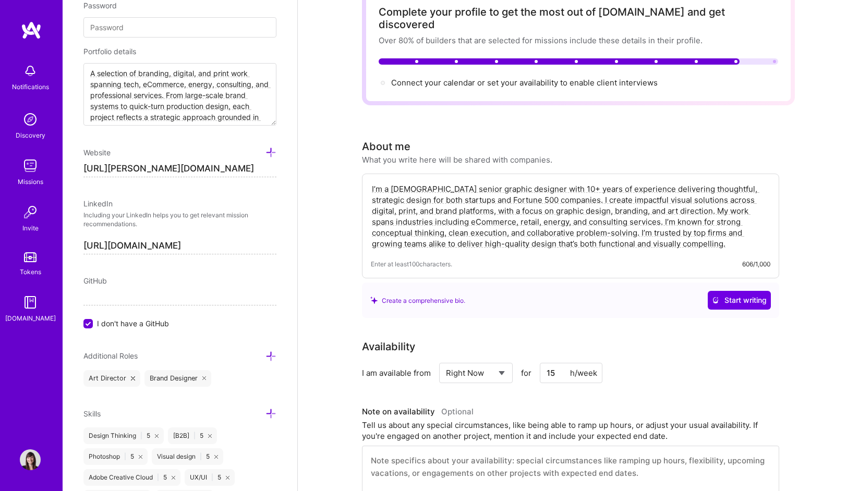
scroll to position [0, 0]
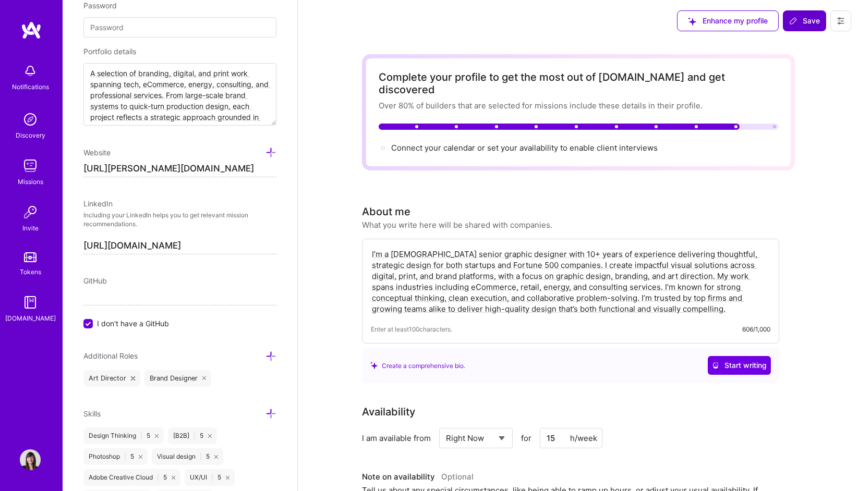
click at [810, 24] on span "Save" at bounding box center [804, 21] width 31 height 10
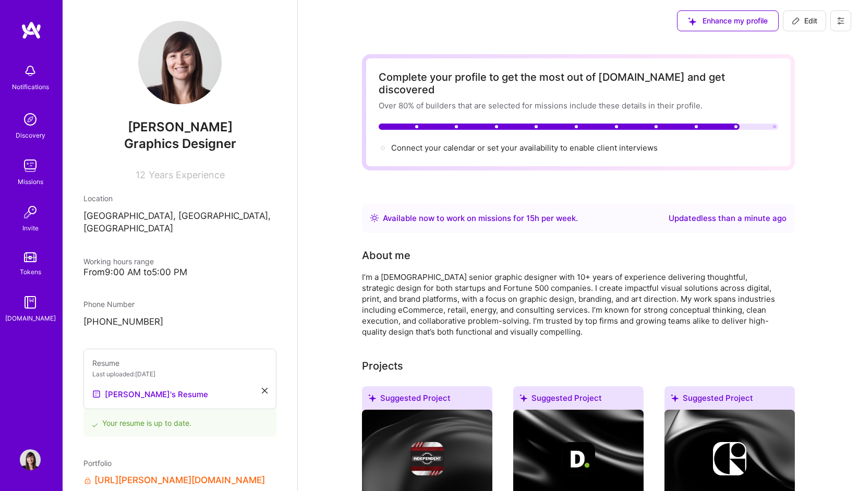
click at [805, 23] on span "Edit" at bounding box center [805, 21] width 26 height 10
select select "Right Now"
select select "US"
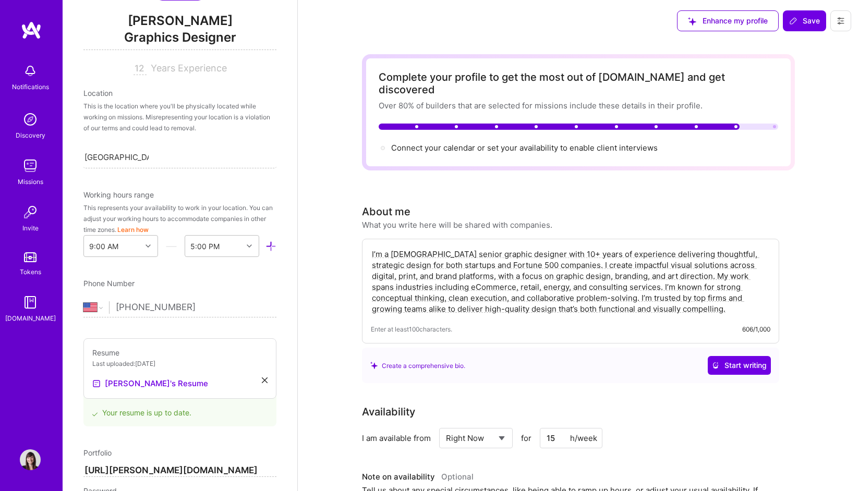
scroll to position [130, 0]
click at [197, 300] on input "[PHONE_NUMBER]" at bounding box center [196, 306] width 161 height 30
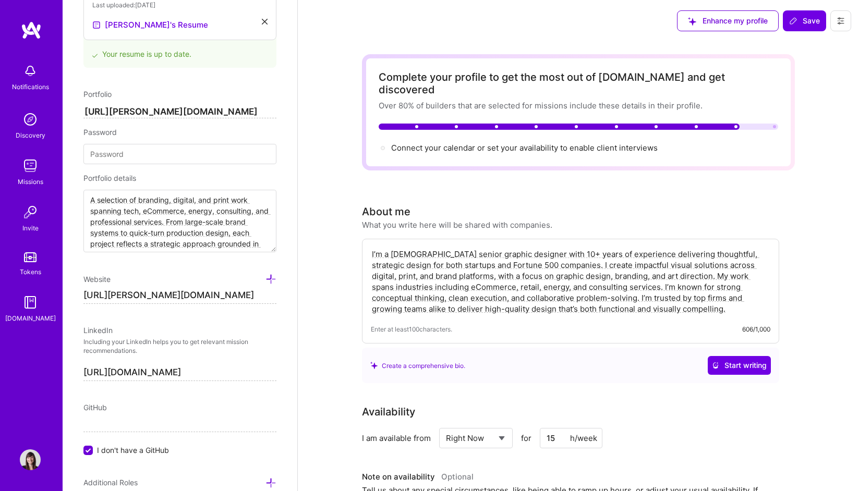
scroll to position [490, 0]
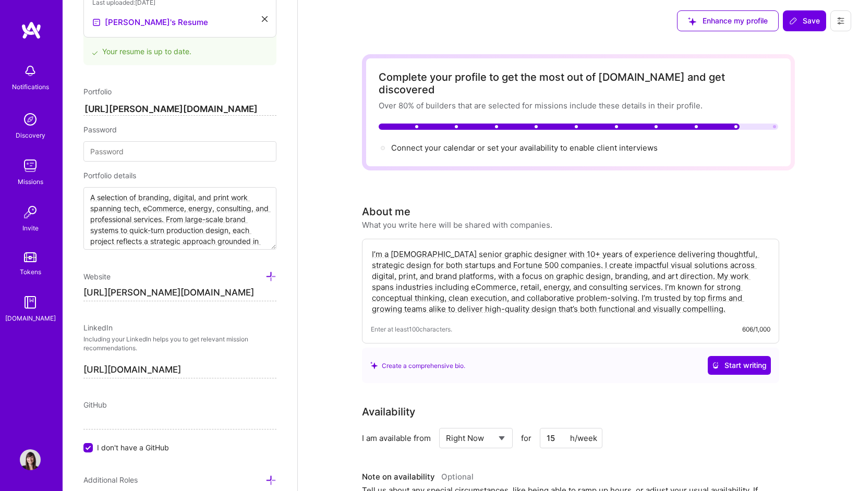
click at [189, 291] on input "[URL][PERSON_NAME][DOMAIN_NAME]" at bounding box center [179, 293] width 193 height 17
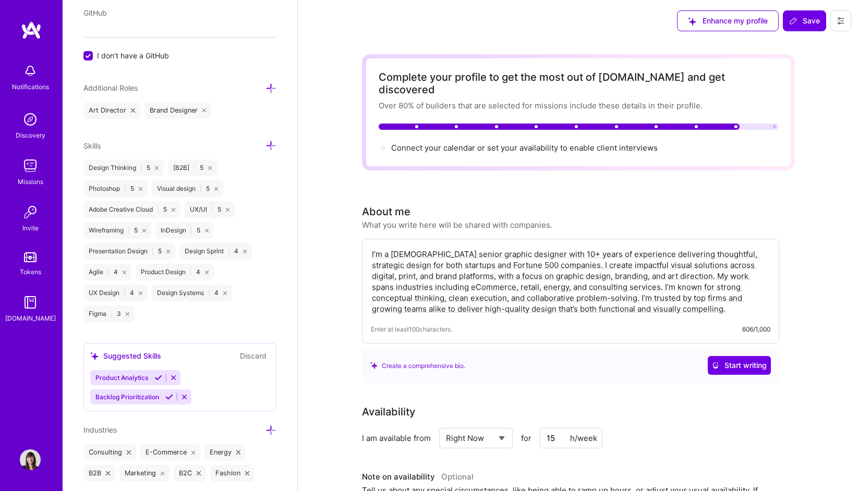
scroll to position [975, 0]
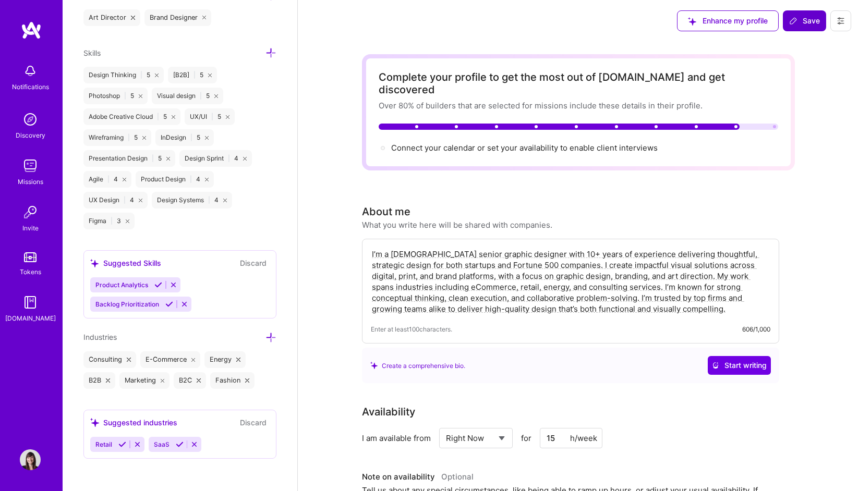
click at [803, 22] on span "Save" at bounding box center [804, 21] width 31 height 10
click at [735, 457] on div "websites: Invalid URL" at bounding box center [780, 457] width 115 height 27
click at [802, 21] on span "Save" at bounding box center [804, 21] width 31 height 10
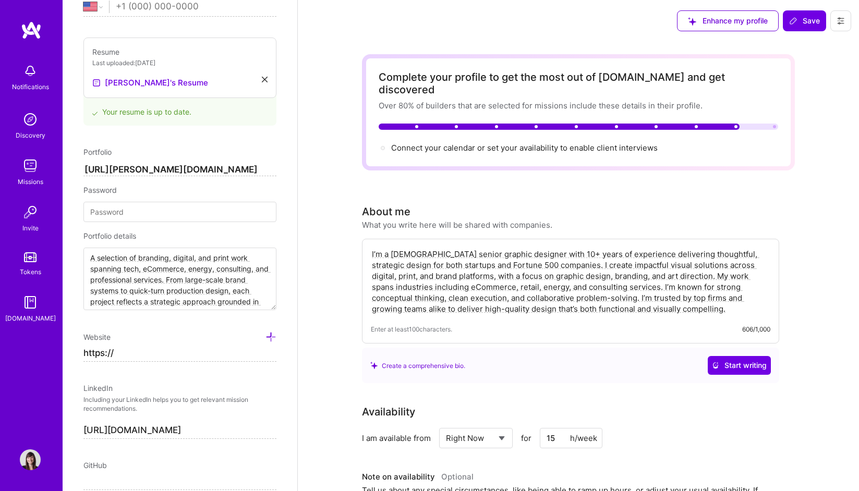
scroll to position [437, 0]
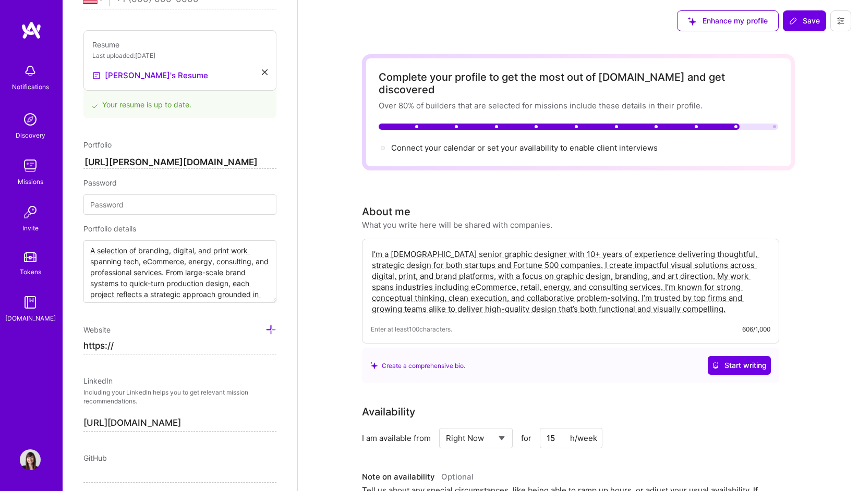
click at [143, 161] on input "[URL][PERSON_NAME][DOMAIN_NAME]" at bounding box center [179, 162] width 193 height 13
click at [140, 351] on input "https://" at bounding box center [179, 346] width 193 height 17
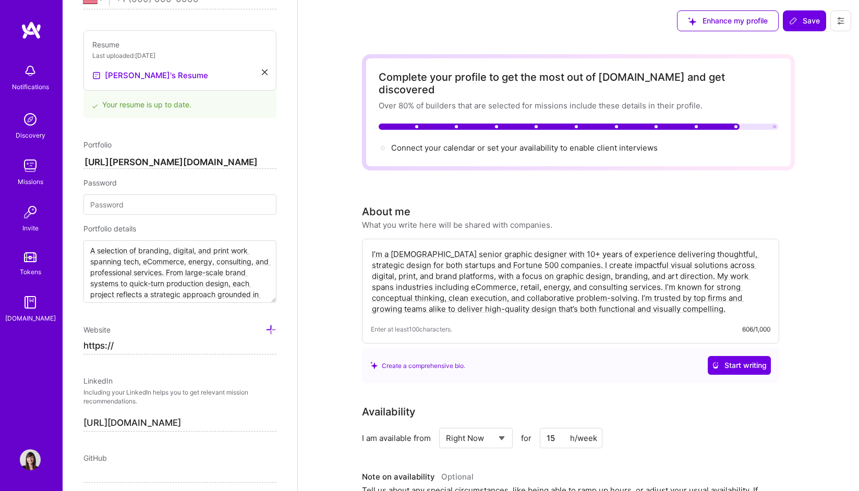
paste input "[URL][PERSON_NAME][DOMAIN_NAME]"
type input "https://[URL][PERSON_NAME][DOMAIN_NAME]"
drag, startPoint x: 255, startPoint y: 345, endPoint x: 69, endPoint y: 346, distance: 185.2
click at [69, 346] on div "Edit photo [PERSON_NAME] Graphics Designer 12 Years Experience Location This is…" at bounding box center [180, 245] width 235 height 491
click at [811, 25] on span "Save" at bounding box center [804, 21] width 31 height 10
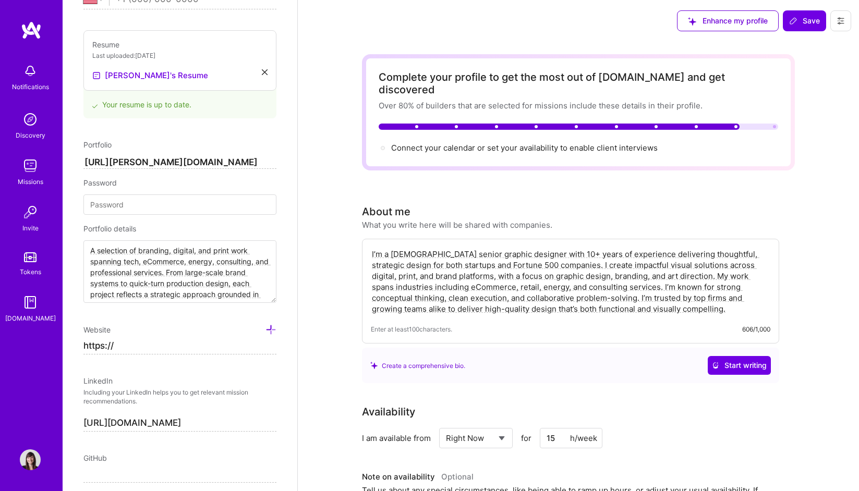
click at [175, 343] on input "https://" at bounding box center [179, 346] width 193 height 17
paste input "[URL][PERSON_NAME][DOMAIN_NAME]"
drag, startPoint x: 147, startPoint y: 345, endPoint x: 116, endPoint y: 346, distance: 31.3
click at [116, 346] on input "https://[URL][PERSON_NAME][DOMAIN_NAME]" at bounding box center [179, 346] width 193 height 17
type input "[URL][PERSON_NAME][DOMAIN_NAME]"
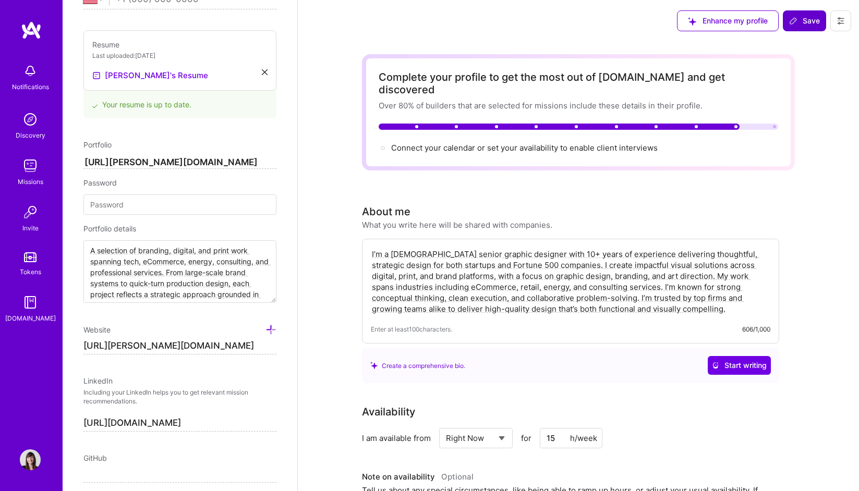
click at [805, 14] on button "Save" at bounding box center [804, 20] width 43 height 21
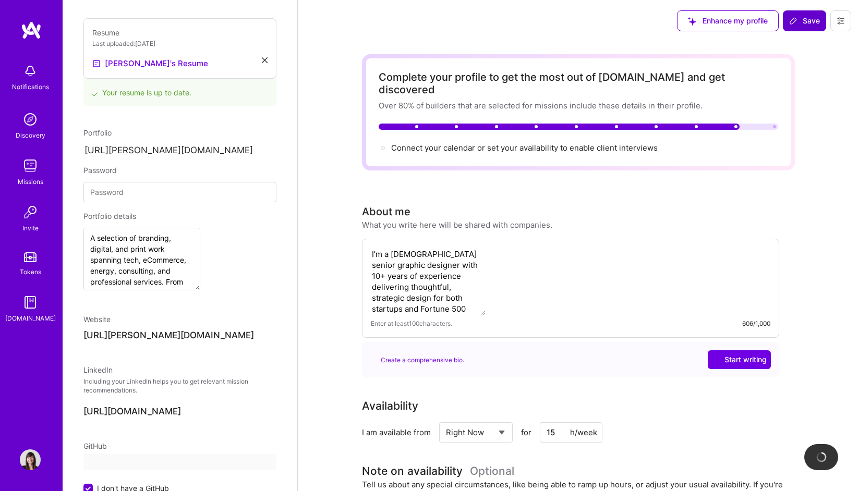
scroll to position [317, 0]
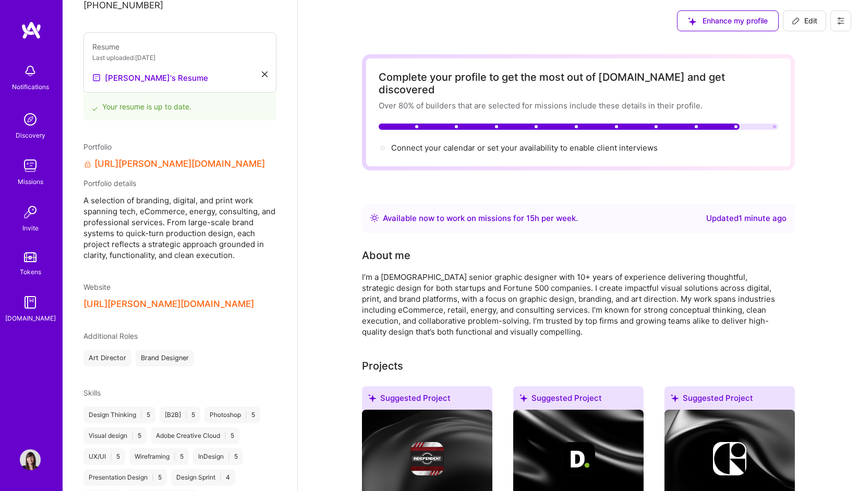
click at [211, 159] on link "[URL][PERSON_NAME][DOMAIN_NAME]" at bounding box center [179, 164] width 171 height 11
click at [27, 72] on img at bounding box center [30, 70] width 21 height 21
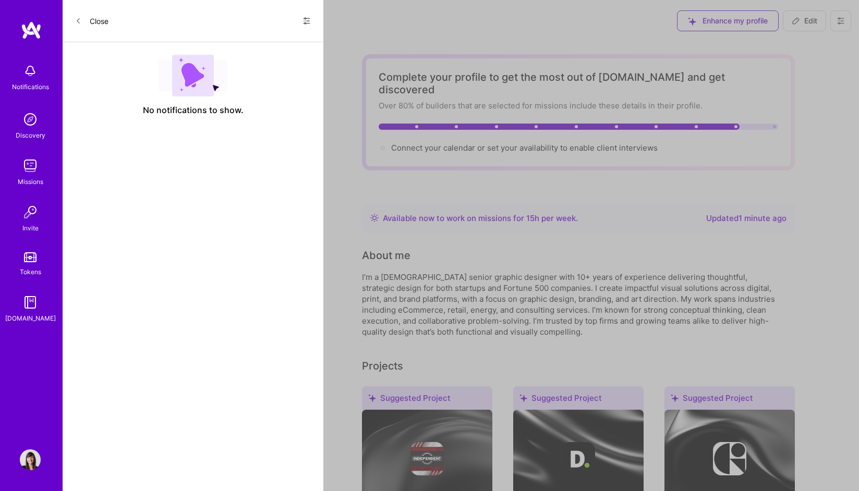
click at [27, 72] on div "Notifications Discovery Missions Invite Tokens [DOMAIN_NAME]" at bounding box center [31, 190] width 63 height 265
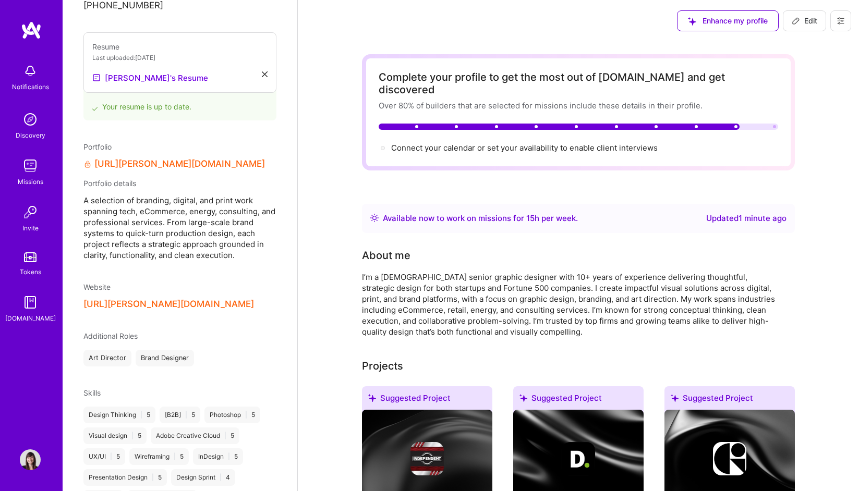
click at [30, 454] on img at bounding box center [30, 460] width 21 height 21
click at [31, 463] on img at bounding box center [30, 460] width 21 height 21
click at [33, 457] on img at bounding box center [30, 460] width 21 height 21
click at [31, 458] on img at bounding box center [30, 460] width 21 height 21
click at [23, 450] on img at bounding box center [30, 460] width 21 height 21
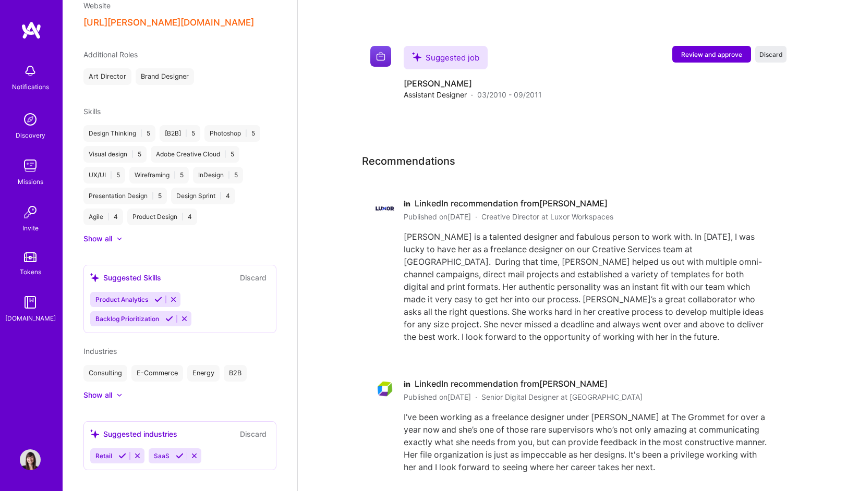
scroll to position [1674, 0]
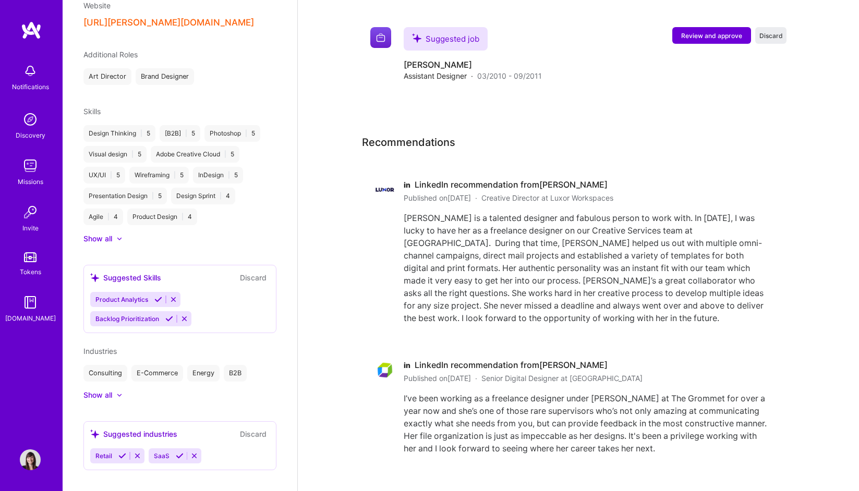
click at [101, 390] on div "Show all" at bounding box center [97, 395] width 29 height 10
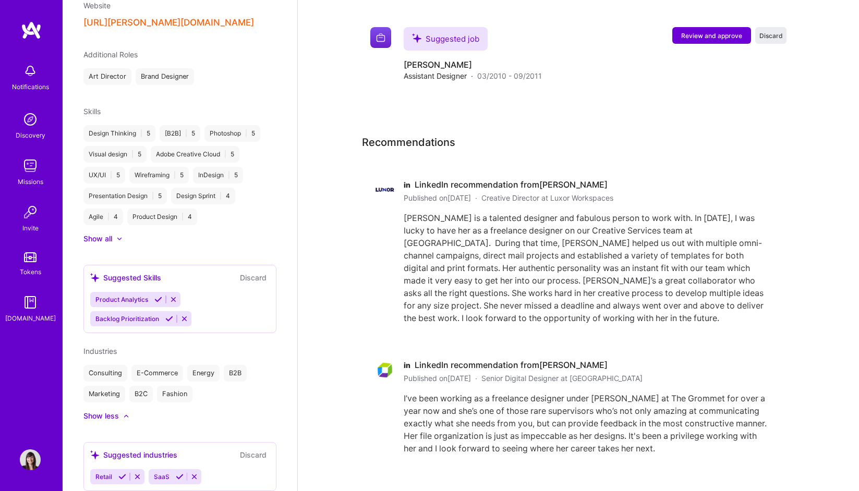
click at [32, 457] on img at bounding box center [30, 460] width 21 height 21
click at [30, 26] on img at bounding box center [31, 30] width 21 height 19
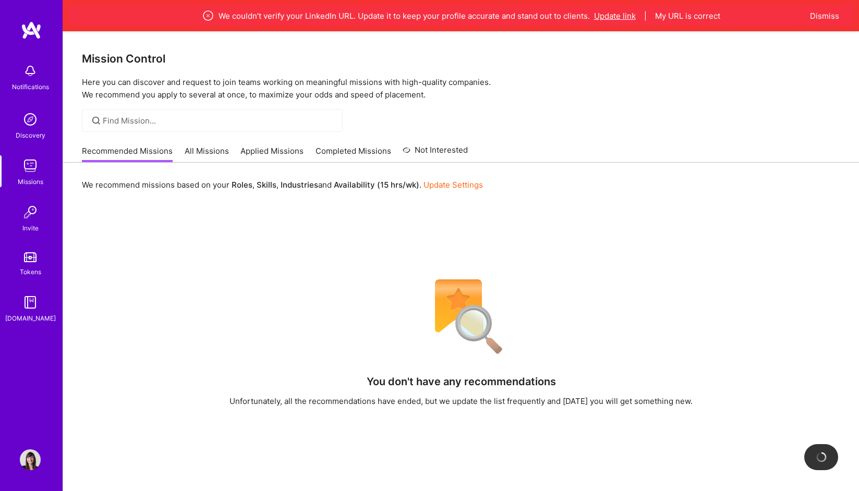
click at [624, 16] on button "Update link" at bounding box center [615, 15] width 42 height 11
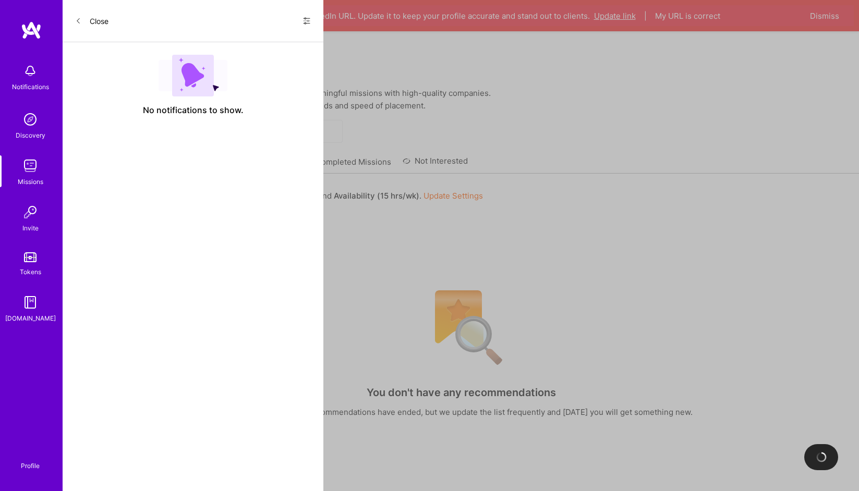
select select "US"
select select "Right Now"
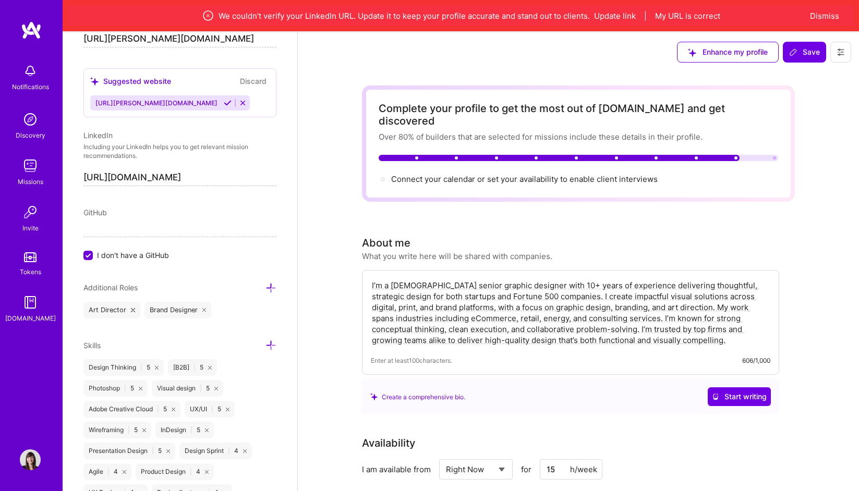
scroll to position [724, 0]
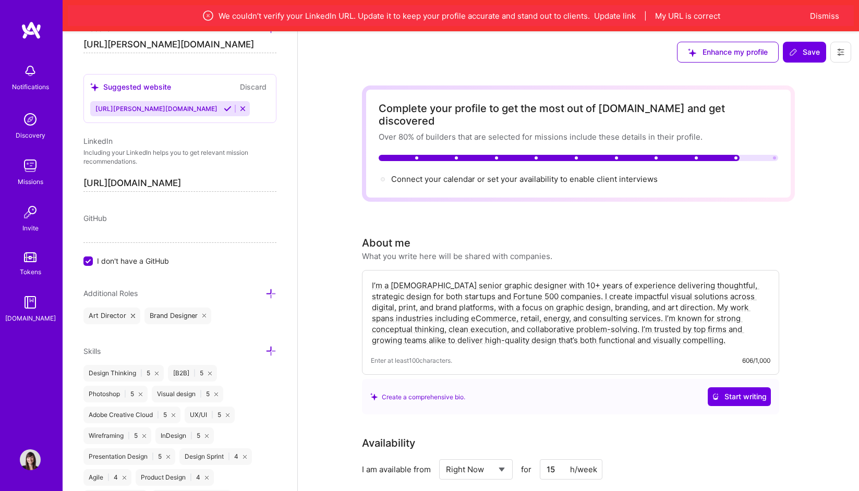
drag, startPoint x: 261, startPoint y: 181, endPoint x: 71, endPoint y: 184, distance: 189.3
click at [71, 184] on div "Edit photo [PERSON_NAME] Graphics Designer 12 Years Experience Location This is…" at bounding box center [180, 276] width 235 height 491
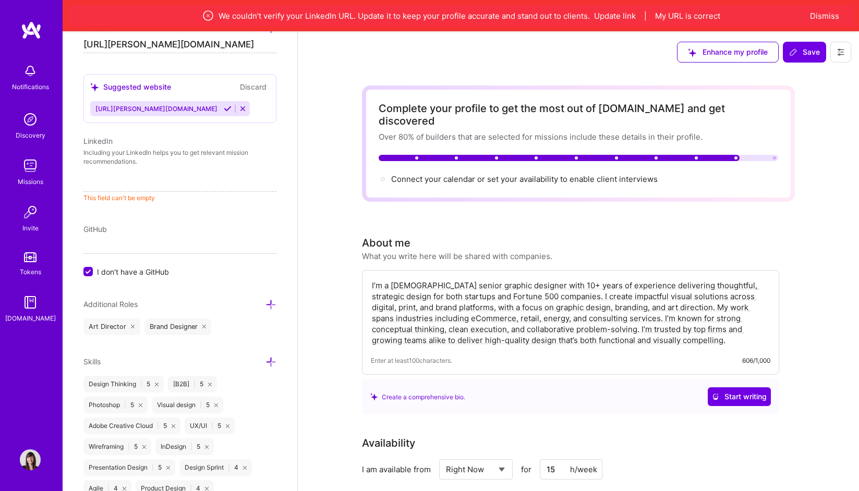
paste input "[URL][DOMAIN_NAME]"
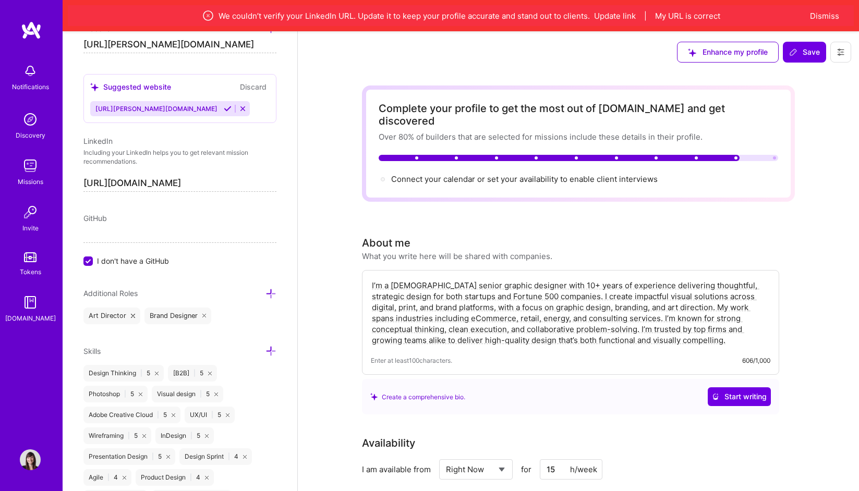
scroll to position [0, 8]
click at [98, 180] on input "[URL][DOMAIN_NAME]" at bounding box center [179, 183] width 193 height 17
type input "[URL][DOMAIN_NAME]"
click at [802, 52] on span "Save" at bounding box center [804, 52] width 31 height 10
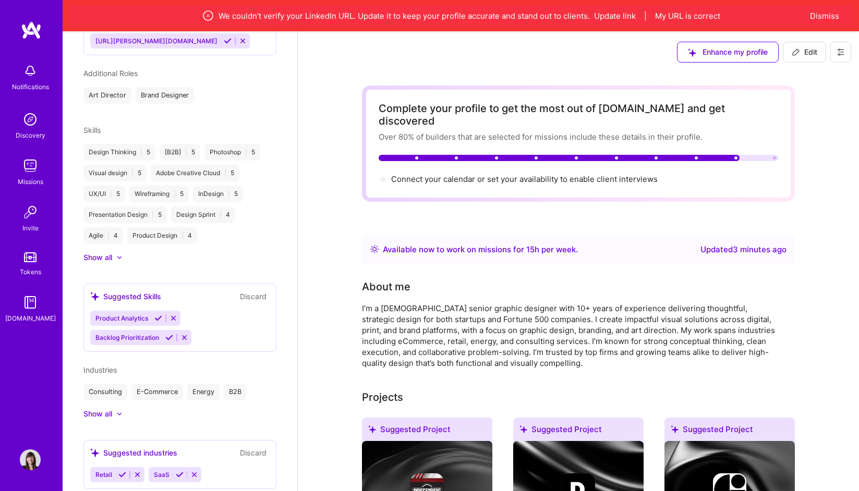
scroll to position [549, 0]
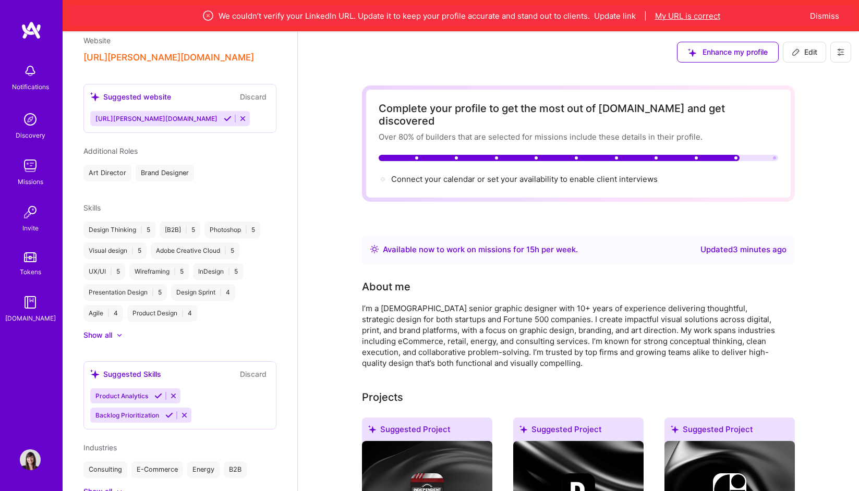
click at [672, 12] on button "My URL is correct" at bounding box center [687, 15] width 65 height 11
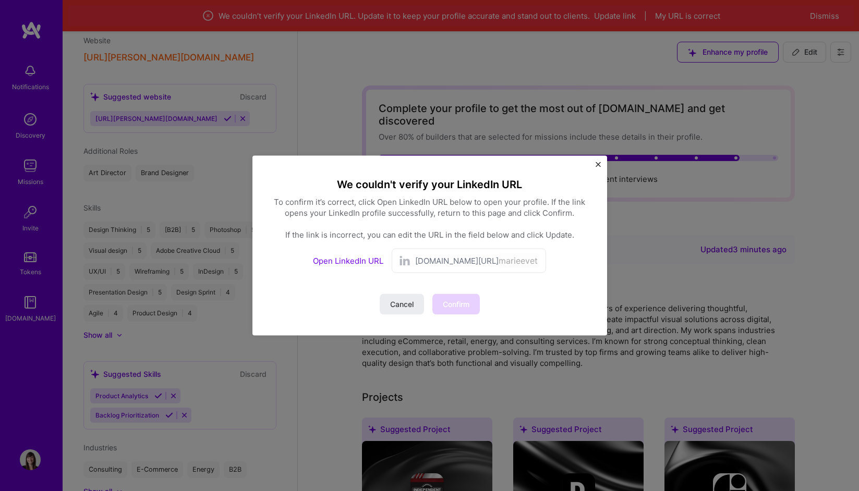
click at [672, 13] on div "We couldn't verify your LinkedIn URL To confirm it’s correct, click Open Linked…" at bounding box center [429, 245] width 859 height 491
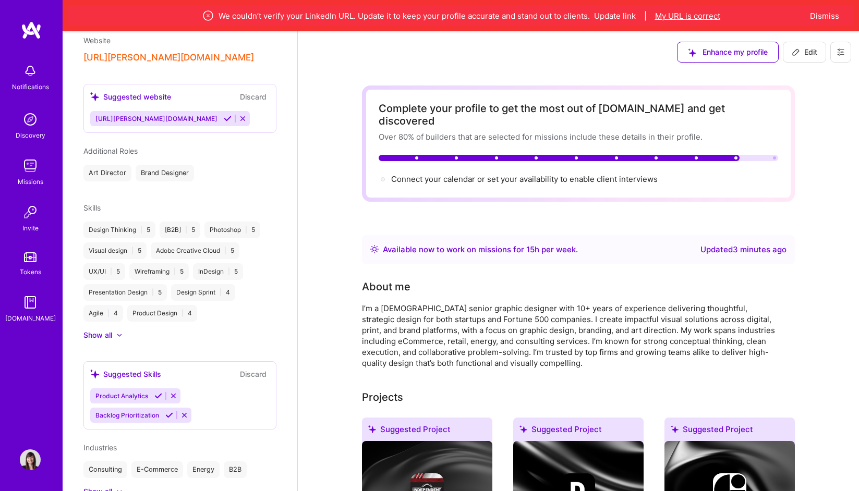
click at [679, 18] on button "My URL is correct" at bounding box center [687, 15] width 65 height 11
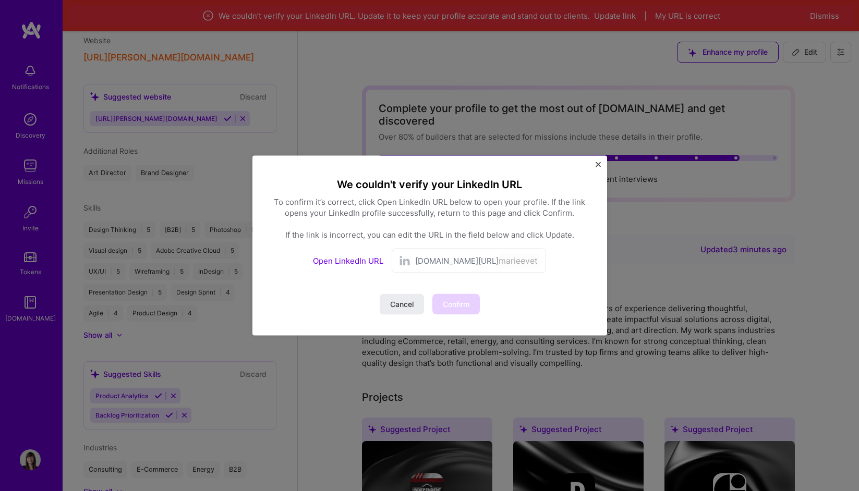
click at [425, 256] on span "[DOMAIN_NAME][URL]" at bounding box center [456, 261] width 83 height 11
click at [365, 259] on link "Open LinkedIn URL" at bounding box center [348, 261] width 70 height 10
click at [499, 259] on input "marieevetremblay" at bounding box center [519, 260] width 41 height 15
click at [457, 303] on span "Confirm" at bounding box center [456, 304] width 27 height 10
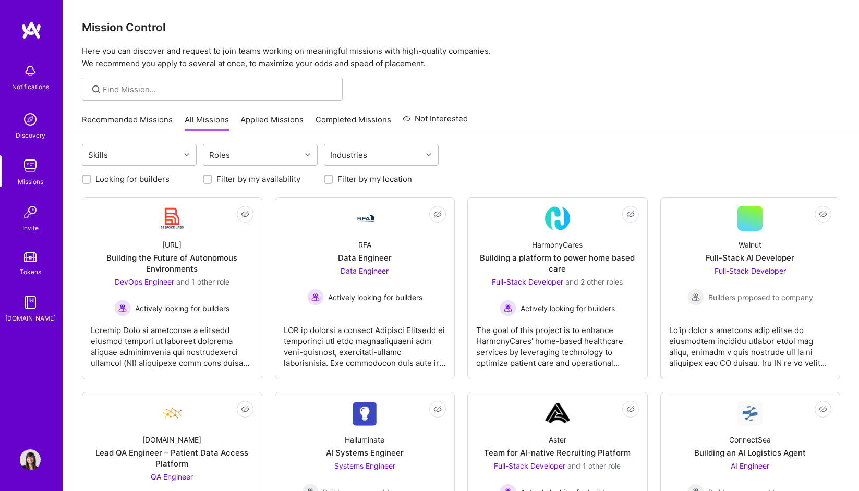
click at [35, 457] on img at bounding box center [30, 460] width 21 height 21
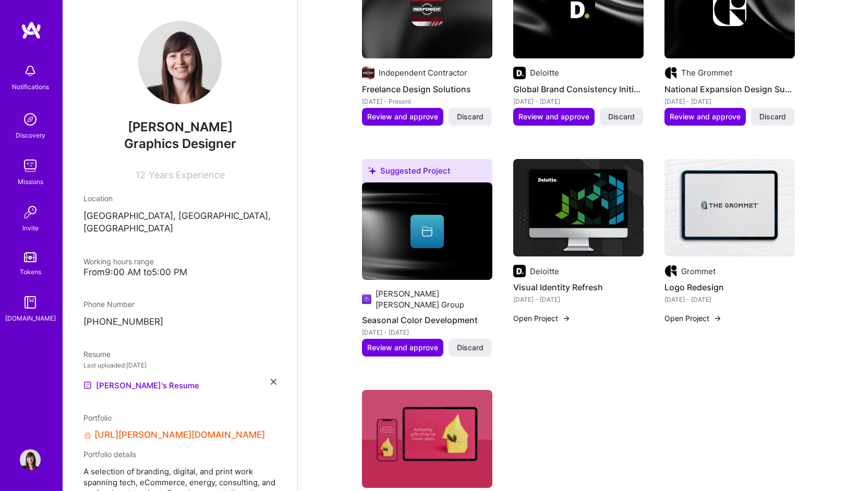
scroll to position [450, 0]
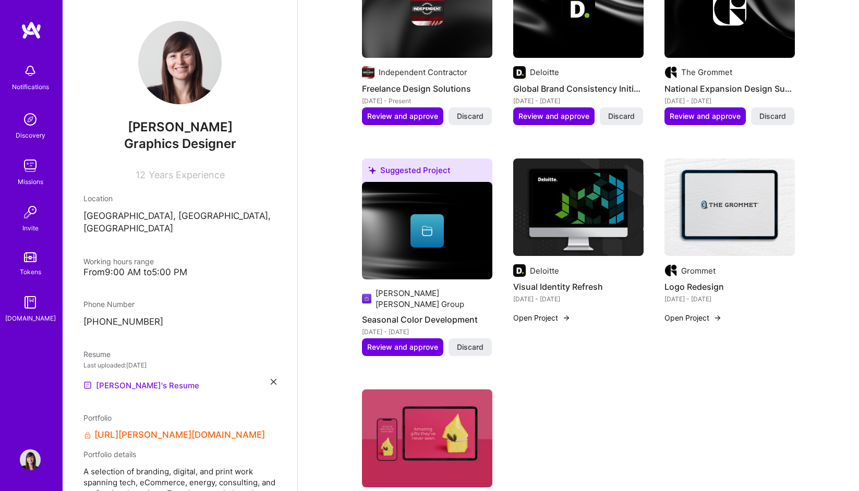
click at [136, 379] on link "[PERSON_NAME]'s Resume" at bounding box center [141, 385] width 116 height 13
